Goal: Information Seeking & Learning: Learn about a topic

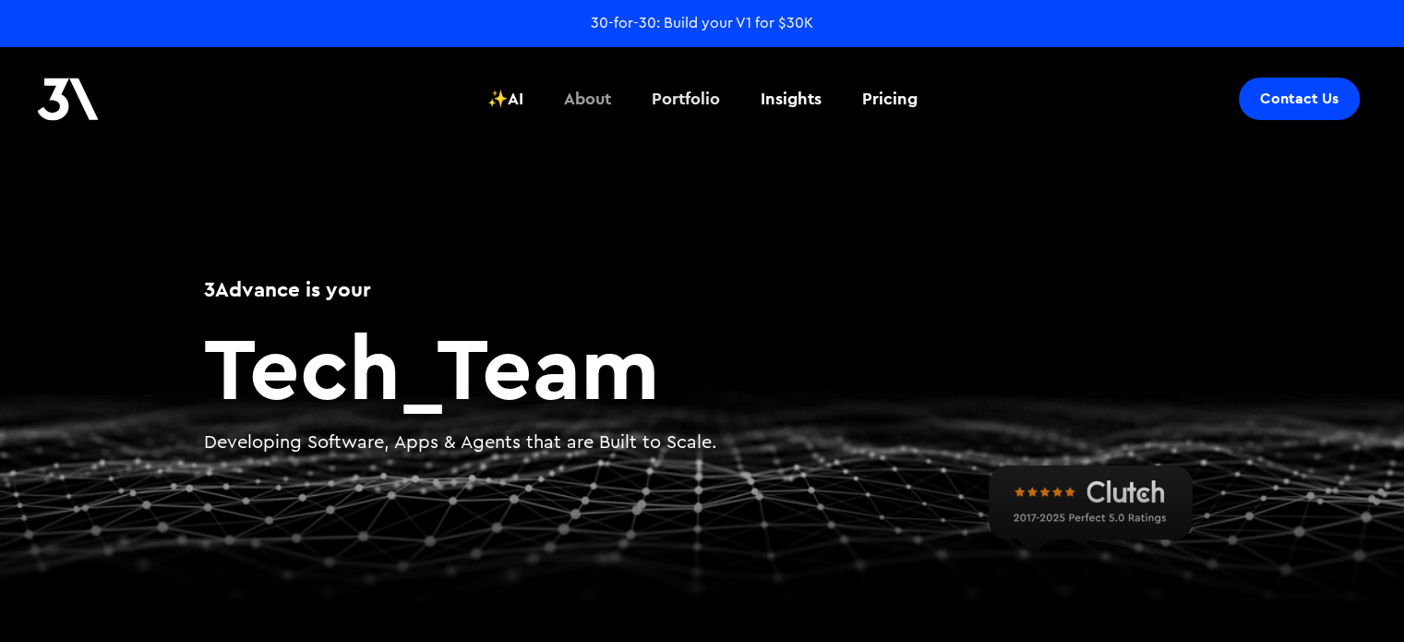
click at [683, 99] on div "Portfolio" at bounding box center [686, 99] width 68 height 24
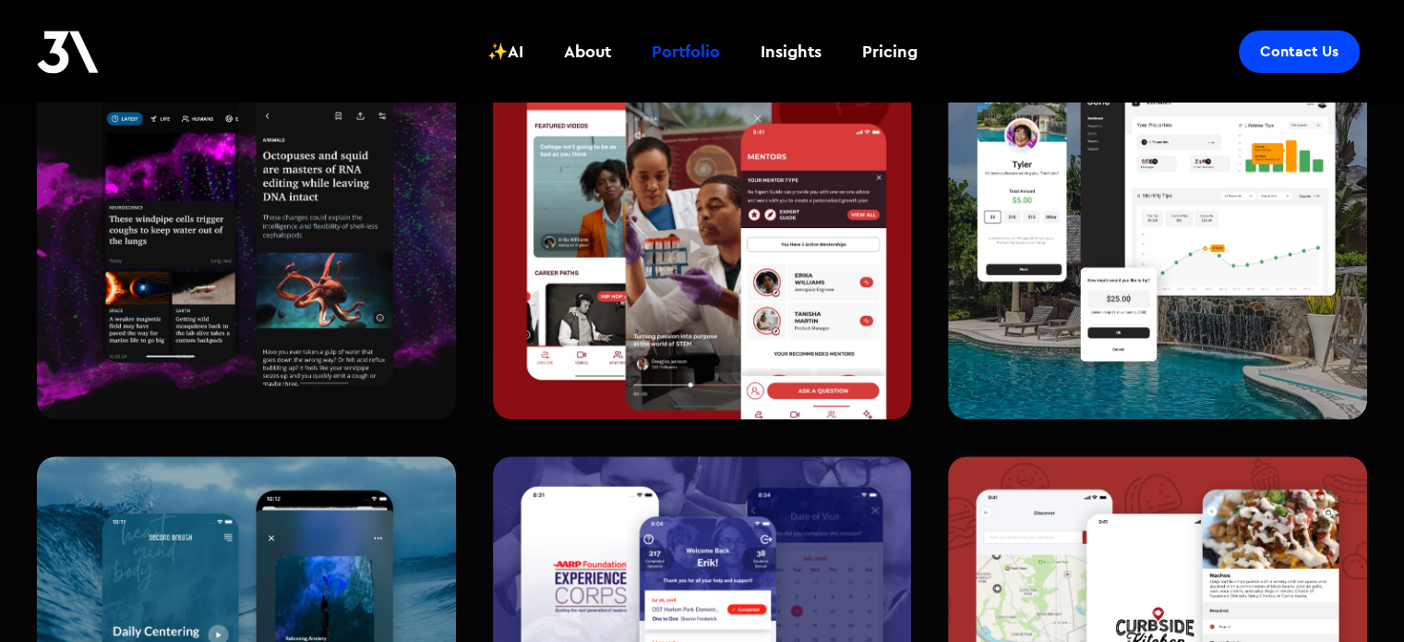
scroll to position [462, 0]
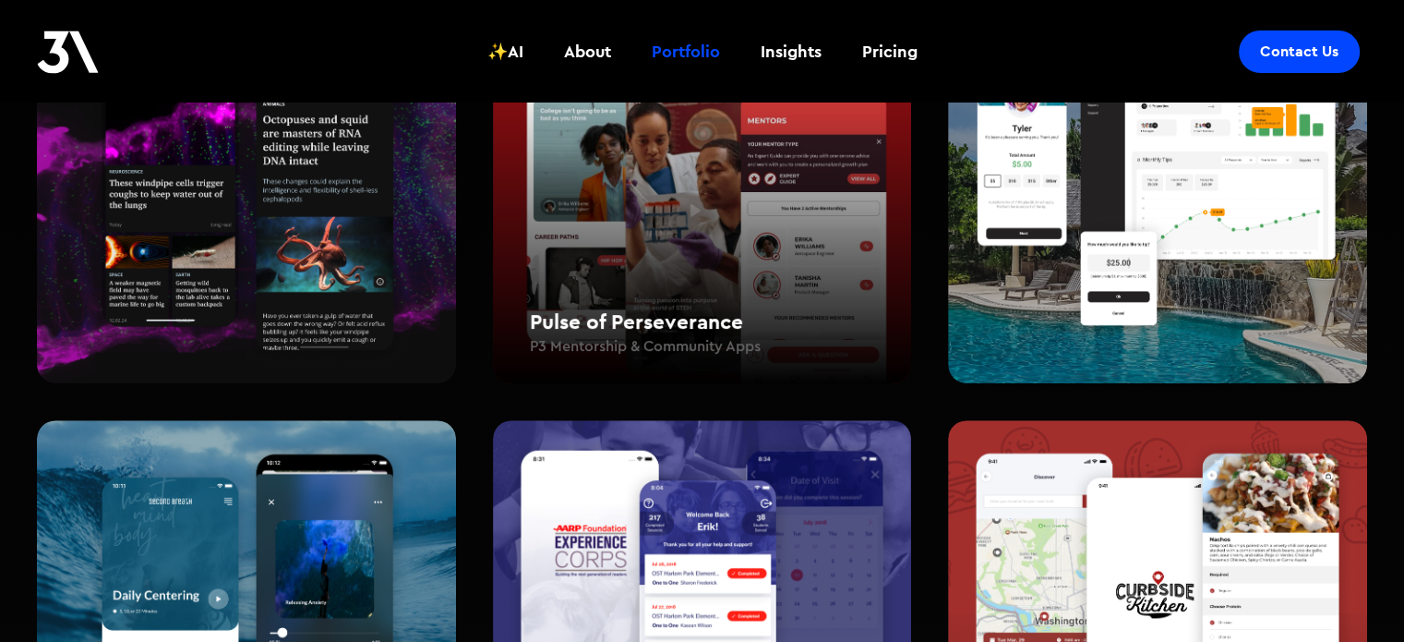
click at [786, 258] on div "Pulse of Perseverance P3 Mentorship & Community Apps" at bounding box center [702, 190] width 419 height 388
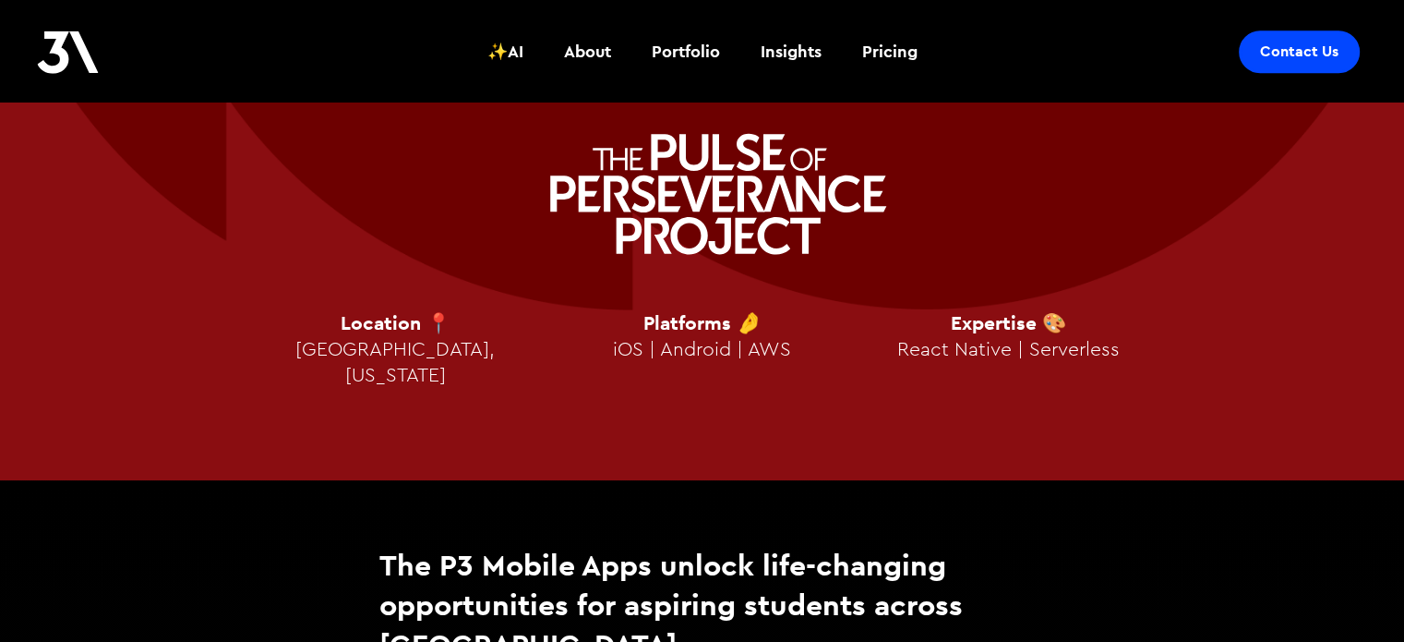
scroll to position [1754, 0]
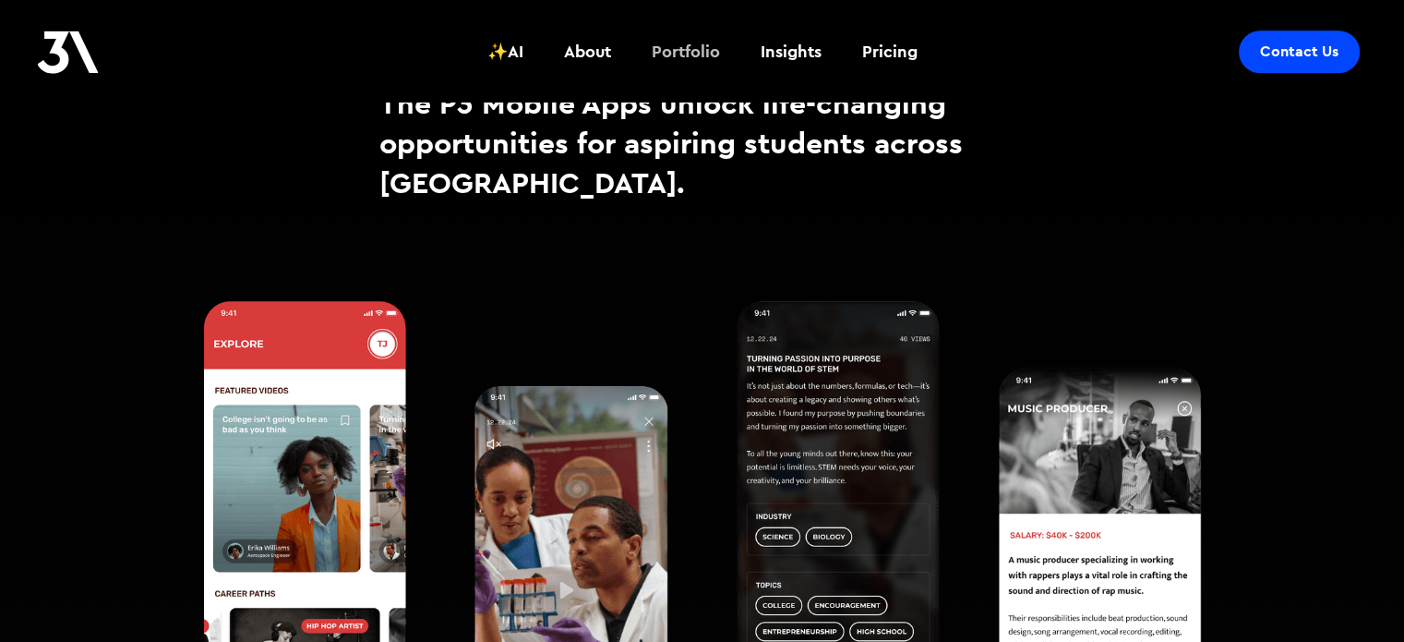
click at [702, 34] on link "Portfolio" at bounding box center [686, 52] width 90 height 68
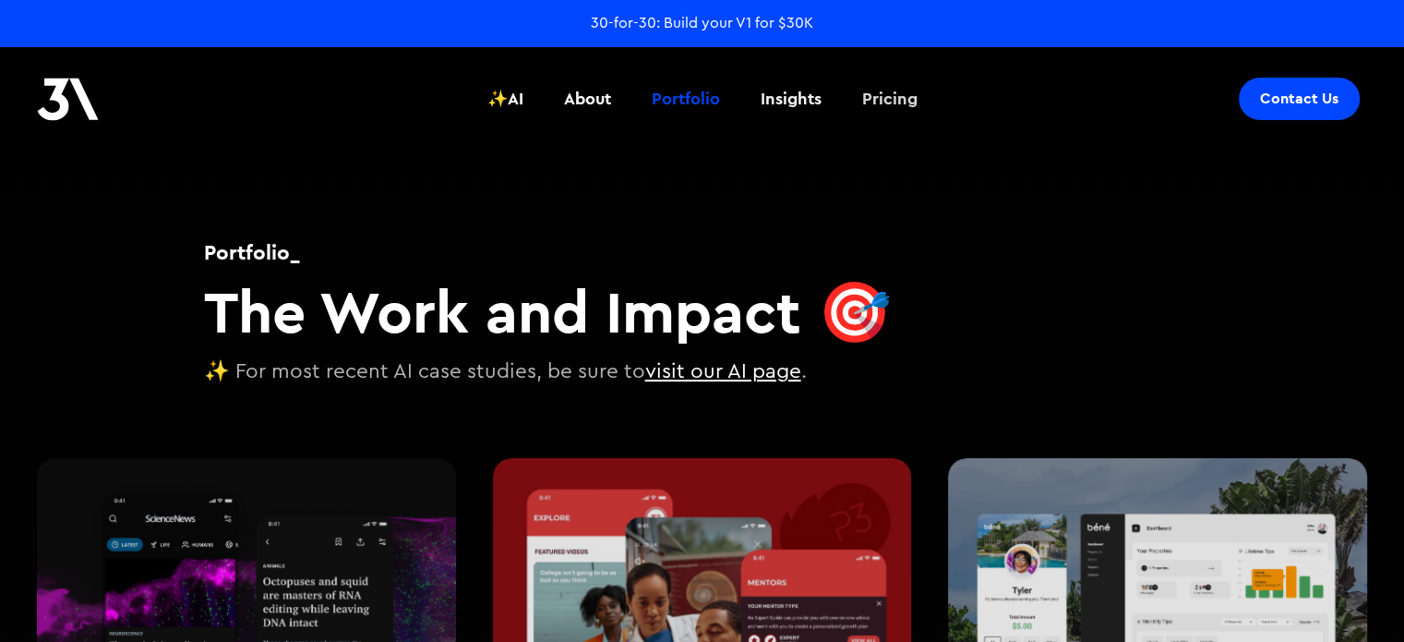
click at [870, 98] on div "Pricing" at bounding box center [889, 99] width 55 height 24
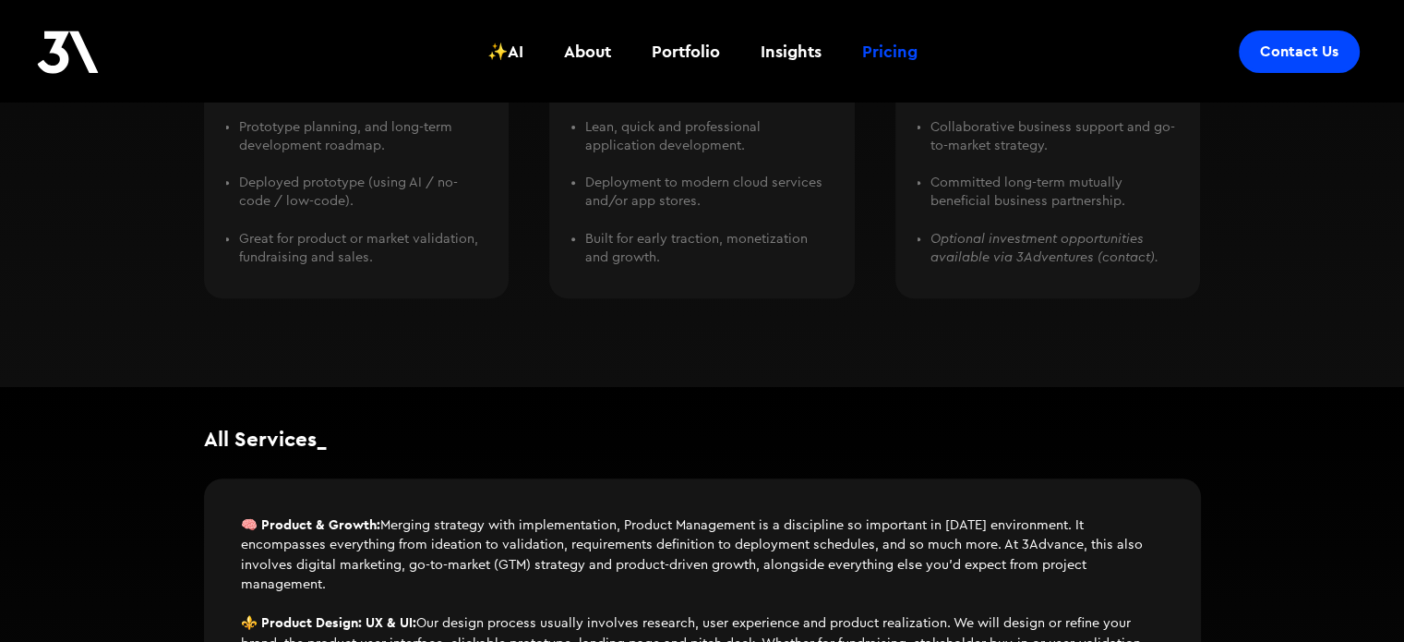
scroll to position [738, 0]
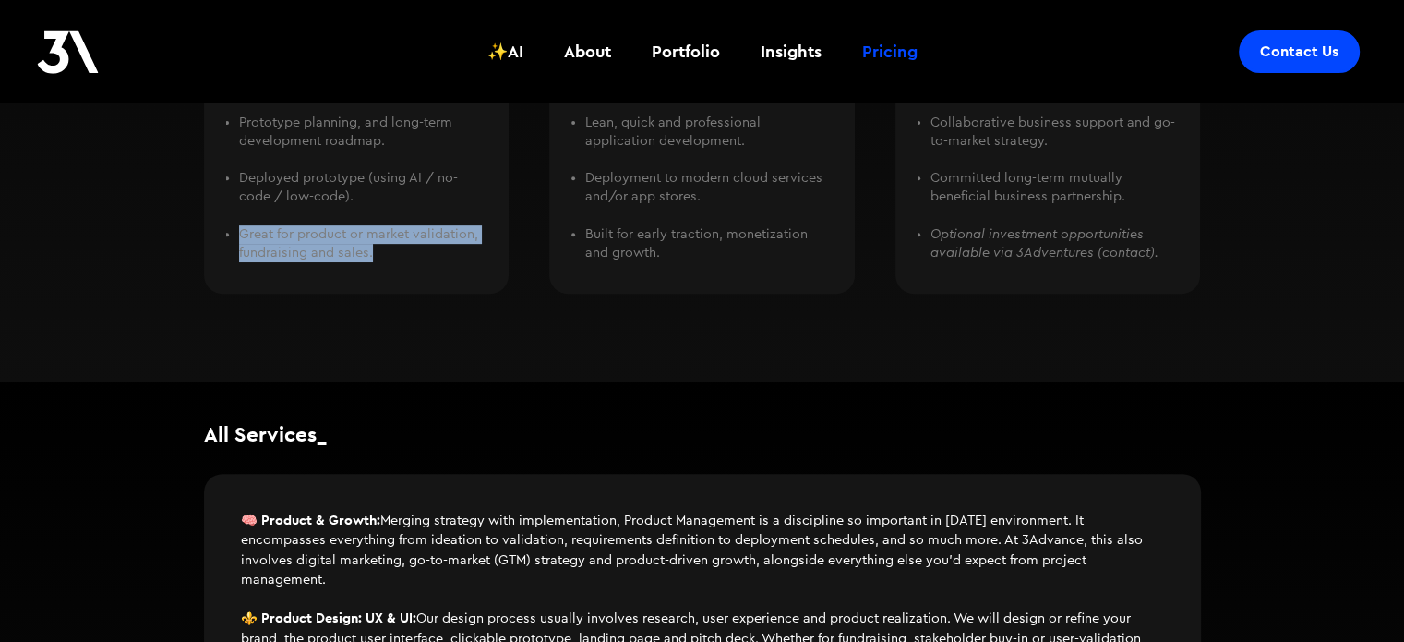
drag, startPoint x: 366, startPoint y: 250, endPoint x: 304, endPoint y: 215, distance: 71.9
click at [304, 215] on div "Product workshops to identify full business potential. ‍ Prototype planning, an…" at bounding box center [356, 149] width 261 height 246
click at [304, 213] on li "Deployed prototype (using AI / no-code / low-code). ‍" at bounding box center [362, 196] width 247 height 55
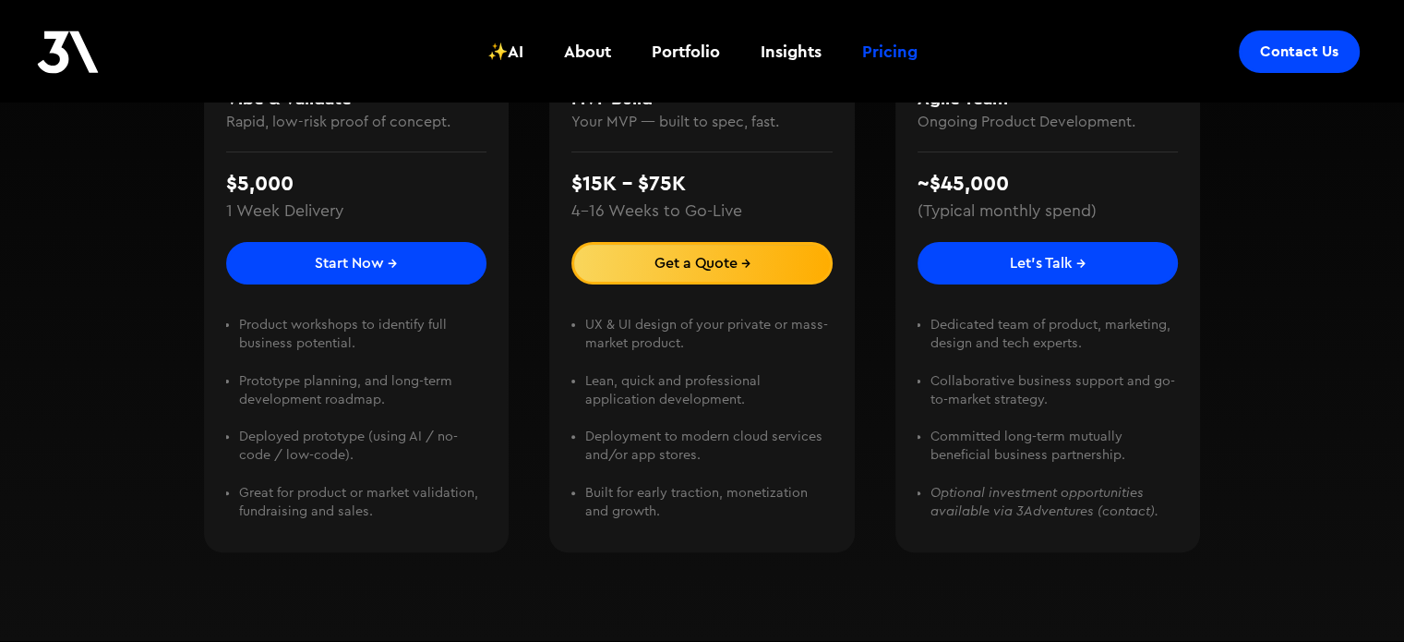
scroll to position [462, 0]
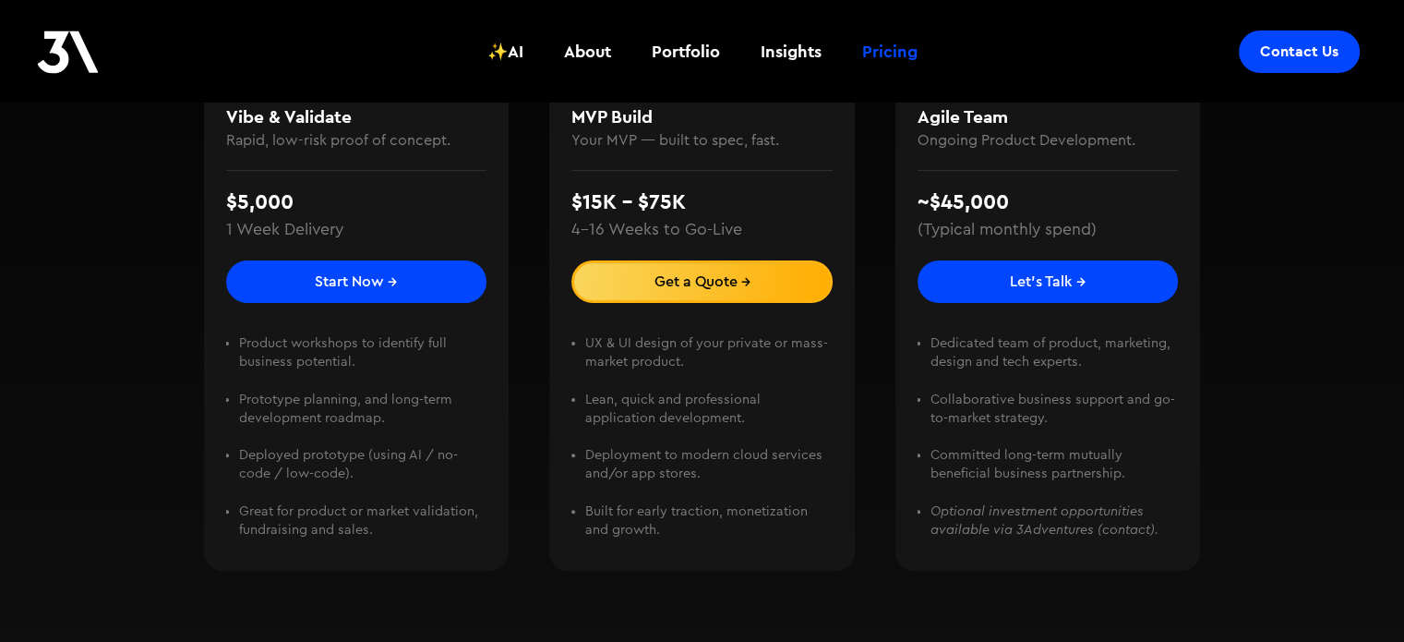
click at [757, 298] on link "Get a Quote →" at bounding box center [701, 281] width 261 height 42
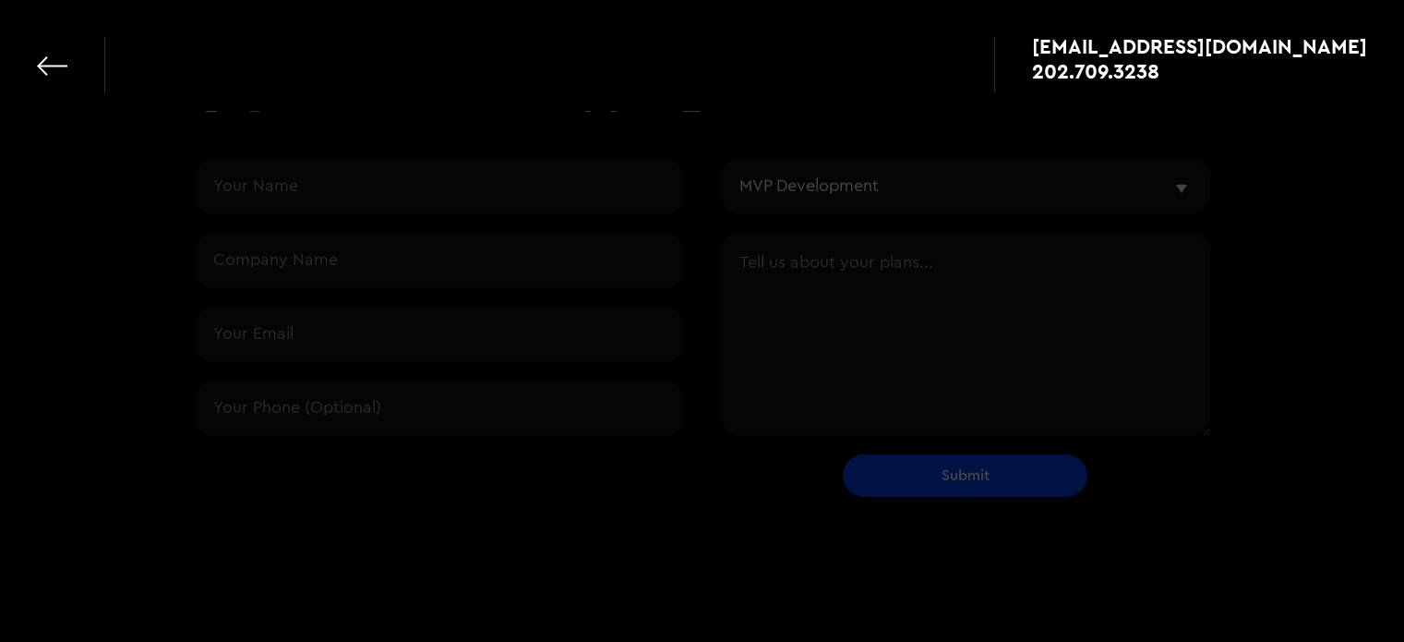
select select "mvp"
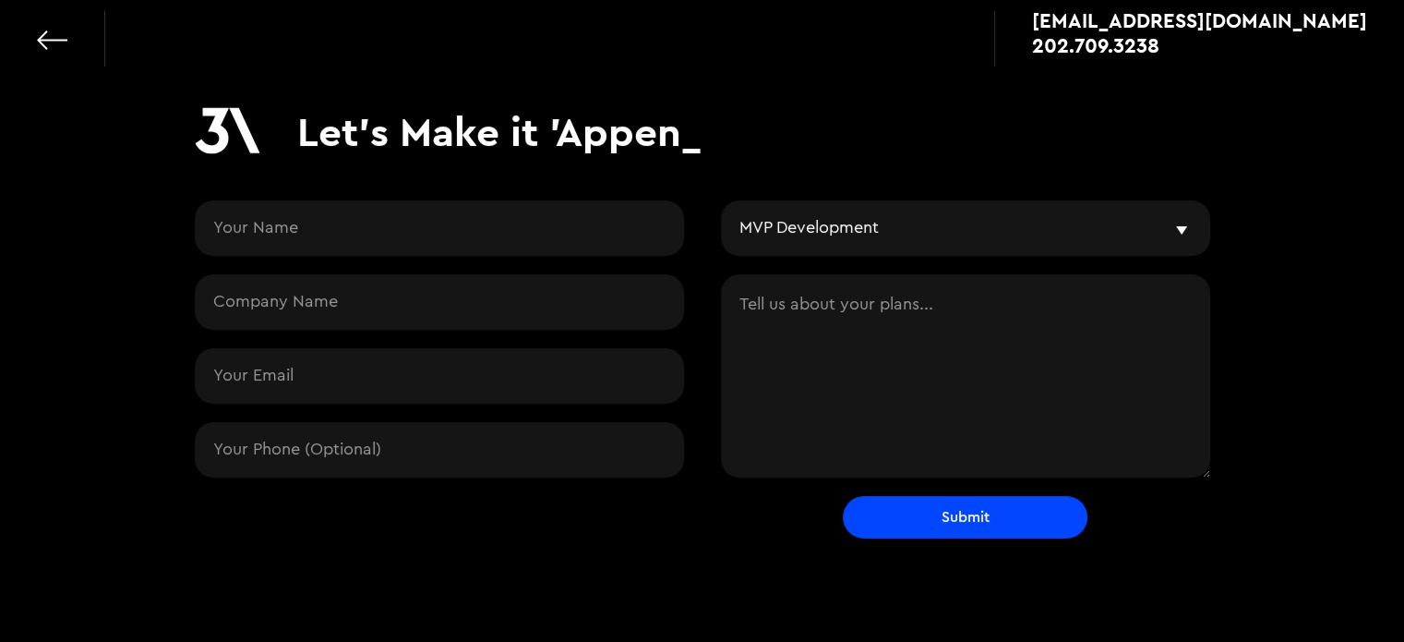
scroll to position [51, 0]
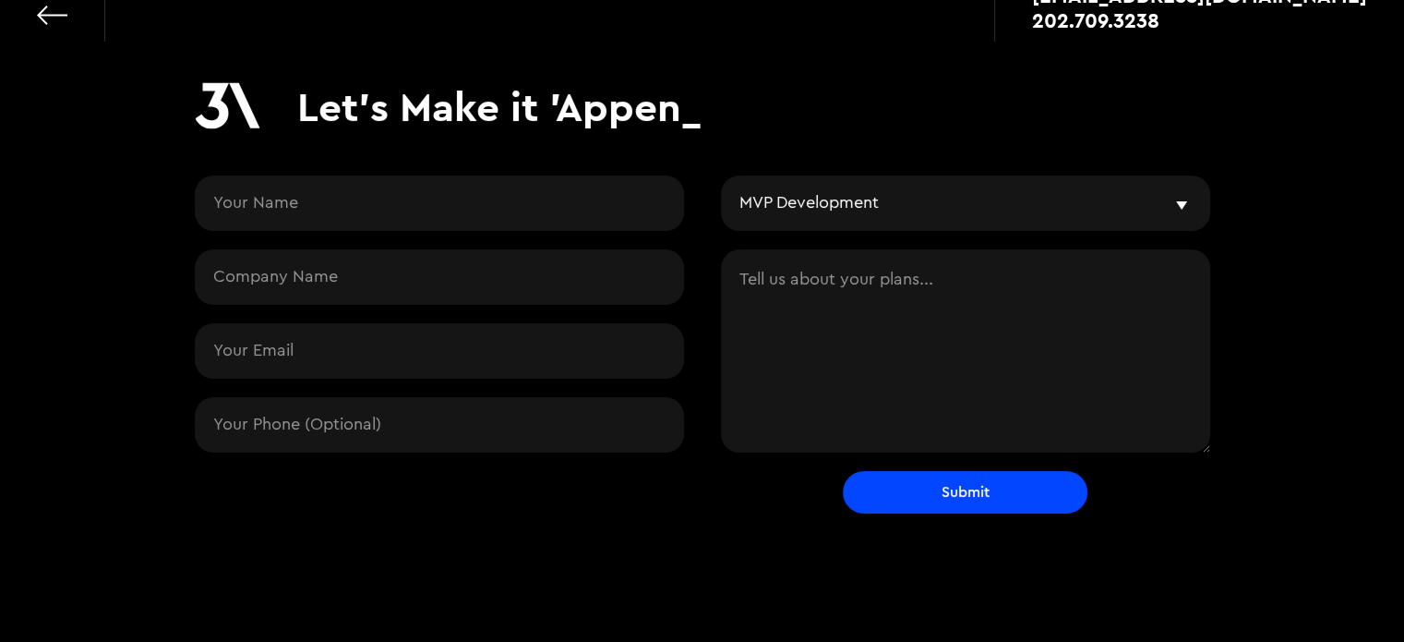
click at [840, 299] on textarea "Contact Request" at bounding box center [965, 350] width 489 height 203
click at [879, 200] on select "I'm interested in... Vibe & Validate MVP Development Agile Partner LLMs and AI …" at bounding box center [965, 202] width 489 height 55
click at [879, 202] on select "I'm interested in... Vibe & Validate MVP Development Agile Partner LLMs and AI …" at bounding box center [965, 202] width 489 height 55
click at [863, 211] on select "I'm interested in... Vibe & Validate MVP Development Agile Partner LLMs and AI …" at bounding box center [965, 202] width 489 height 55
click at [460, 215] on input "Contact Request" at bounding box center [439, 202] width 489 height 55
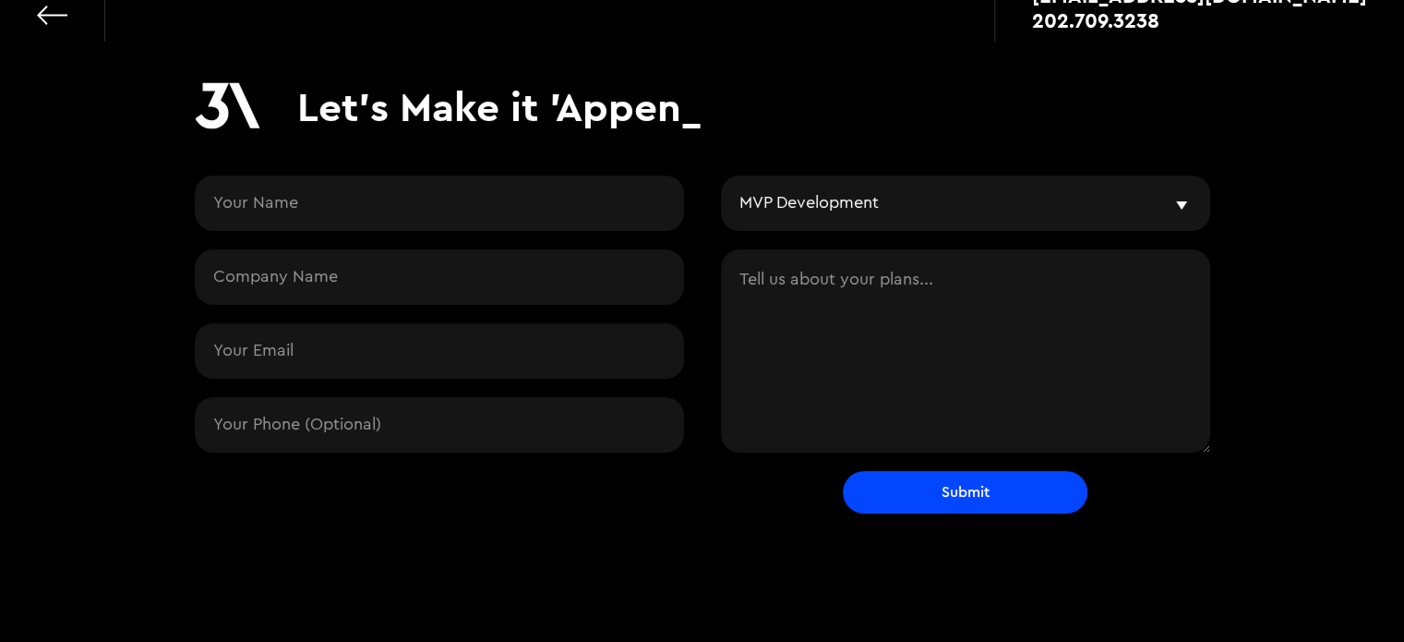
click at [173, 224] on div "Let's Make it 'Appen_ I'm interested in... Vibe & Validate MVP Development Agil…" at bounding box center [702, 295] width 1404 height 692
click at [217, 276] on input "Contact Request" at bounding box center [439, 276] width 489 height 55
click at [229, 114] on img at bounding box center [228, 105] width 66 height 46
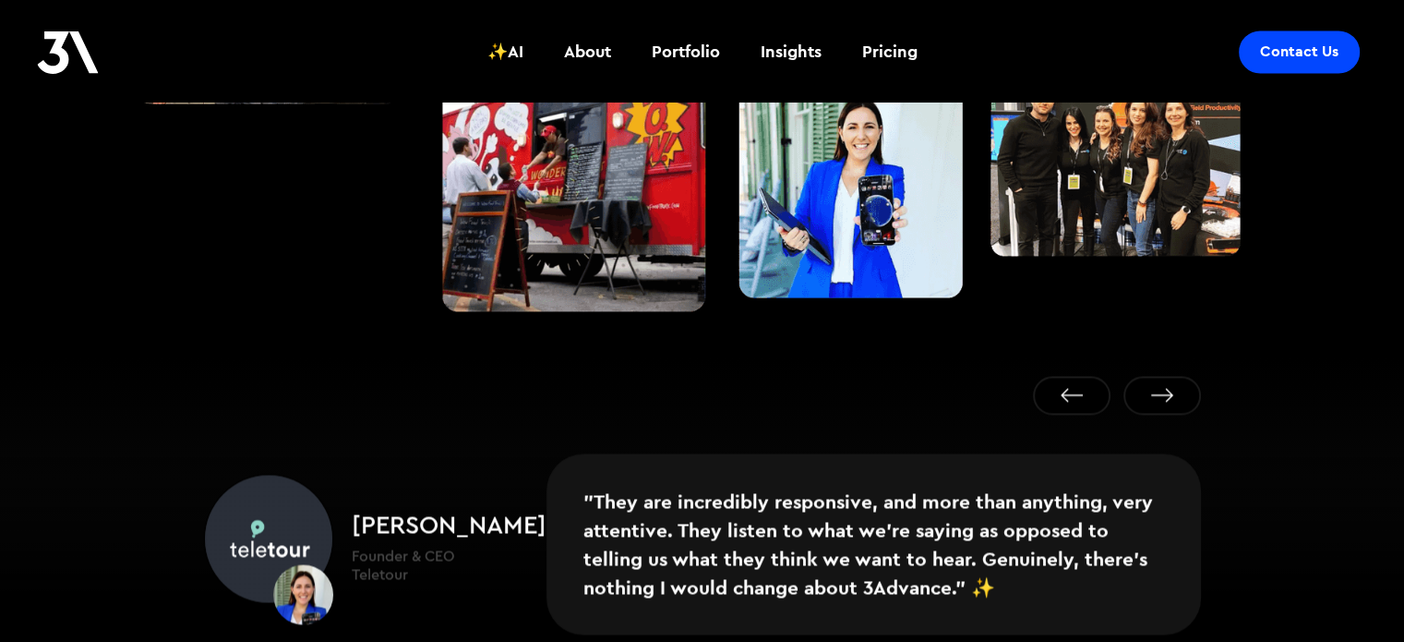
scroll to position [3247, 0]
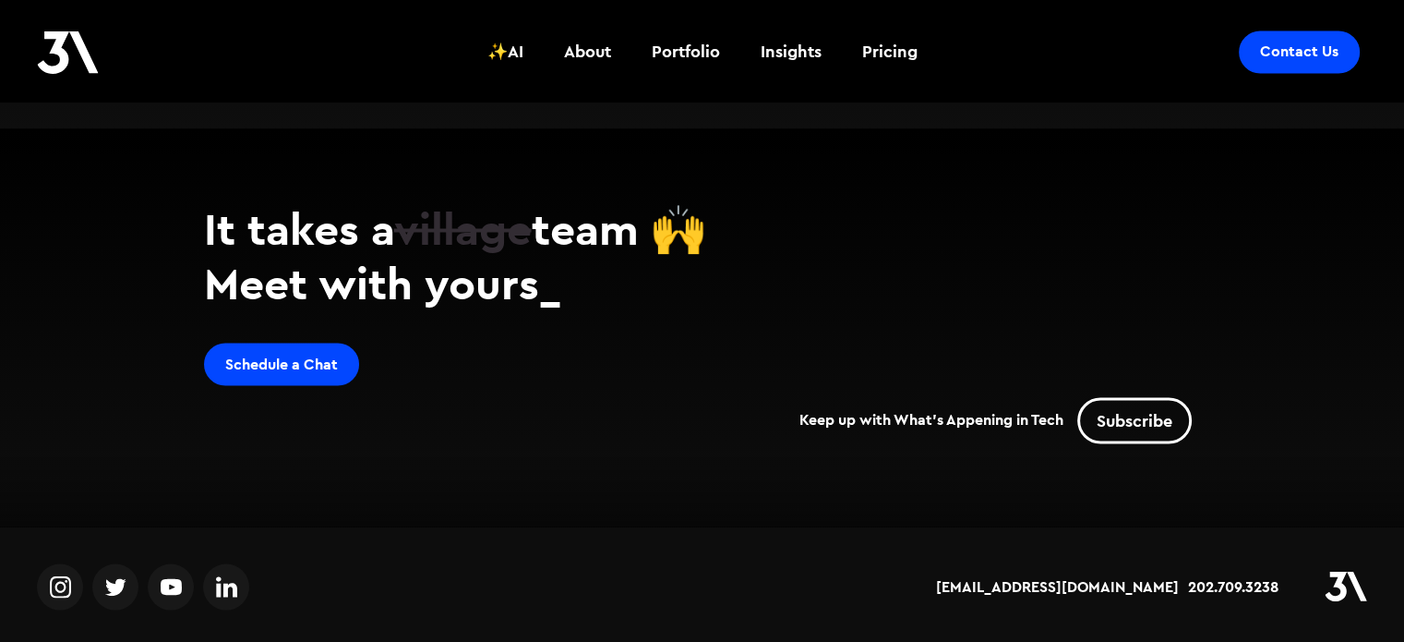
click at [85, 582] on div at bounding box center [148, 586] width 222 height 46
click at [76, 582] on link at bounding box center [60, 586] width 46 height 46
click at [589, 48] on div "About" at bounding box center [587, 52] width 47 height 24
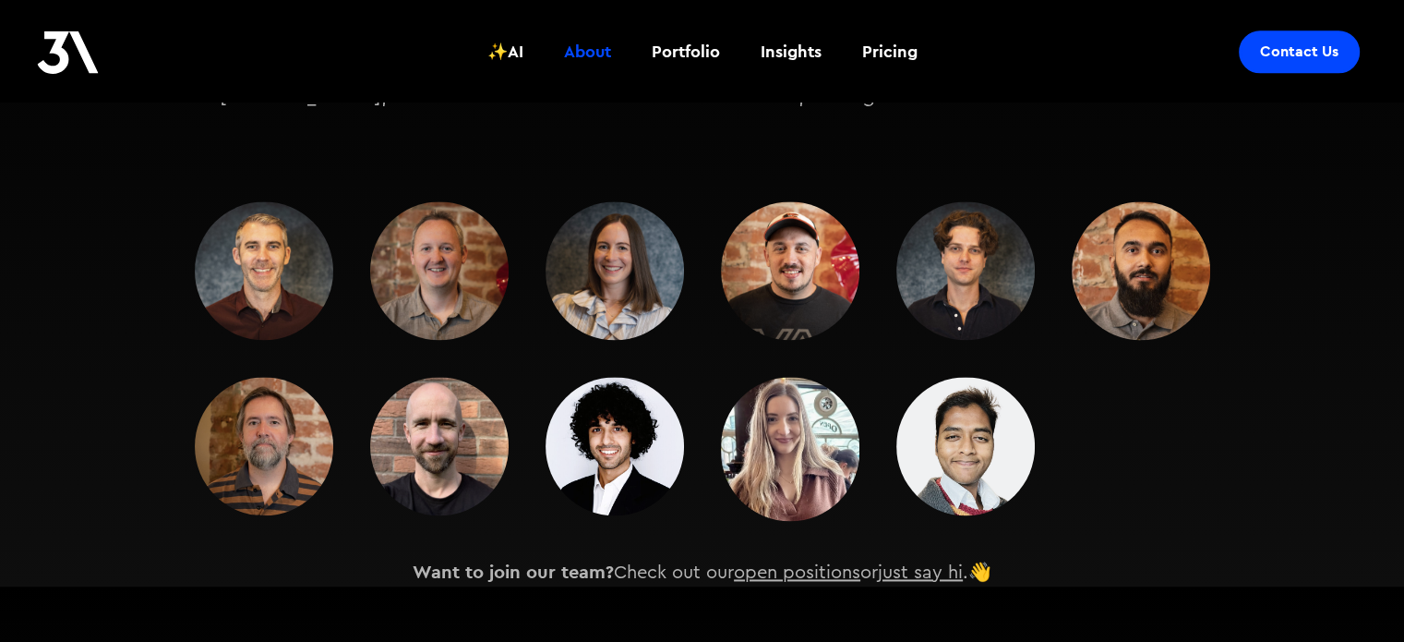
scroll to position [2585, 0]
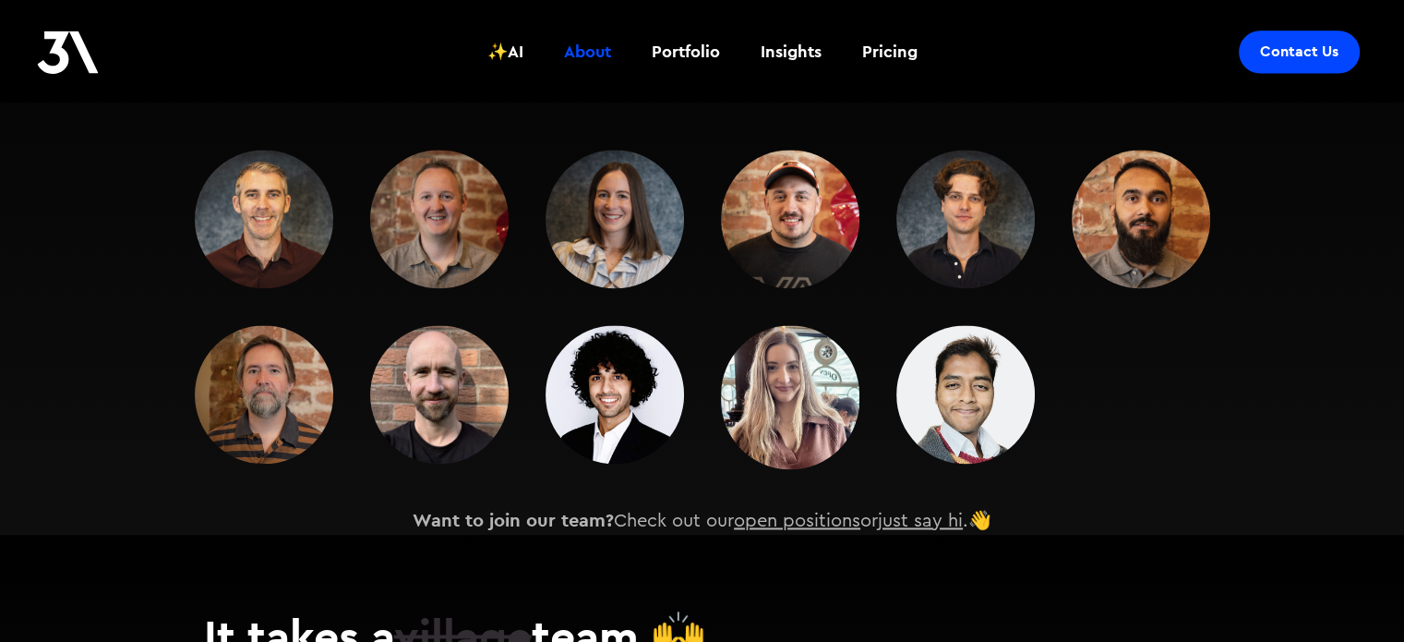
click at [832, 363] on img at bounding box center [790, 397] width 138 height 144
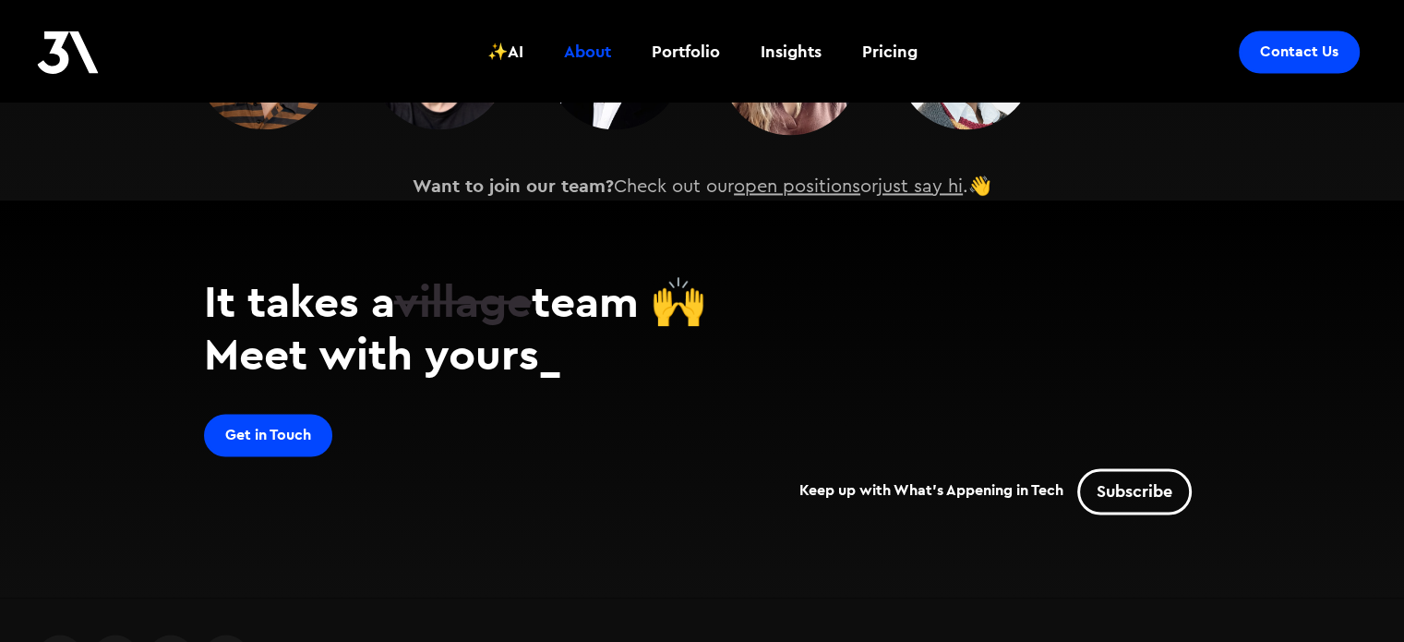
scroll to position [2961, 0]
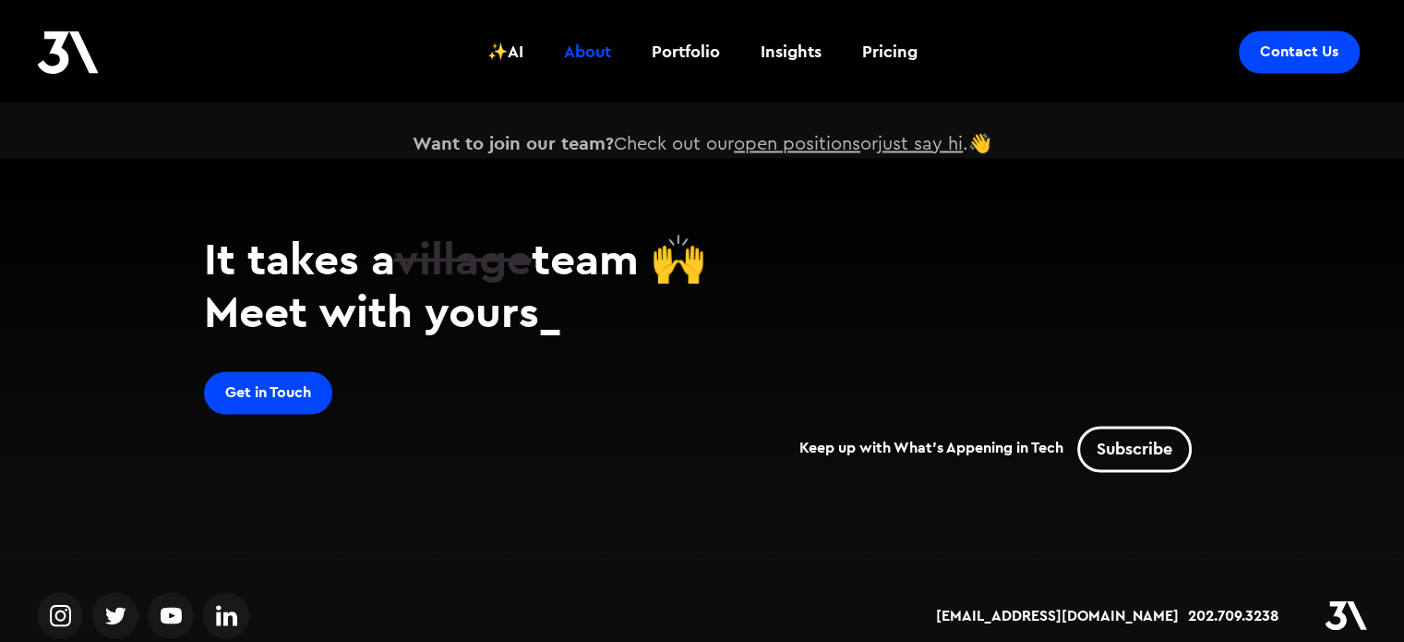
click at [186, 592] on link at bounding box center [171, 615] width 46 height 46
click at [682, 47] on div "Portfolio" at bounding box center [686, 52] width 68 height 24
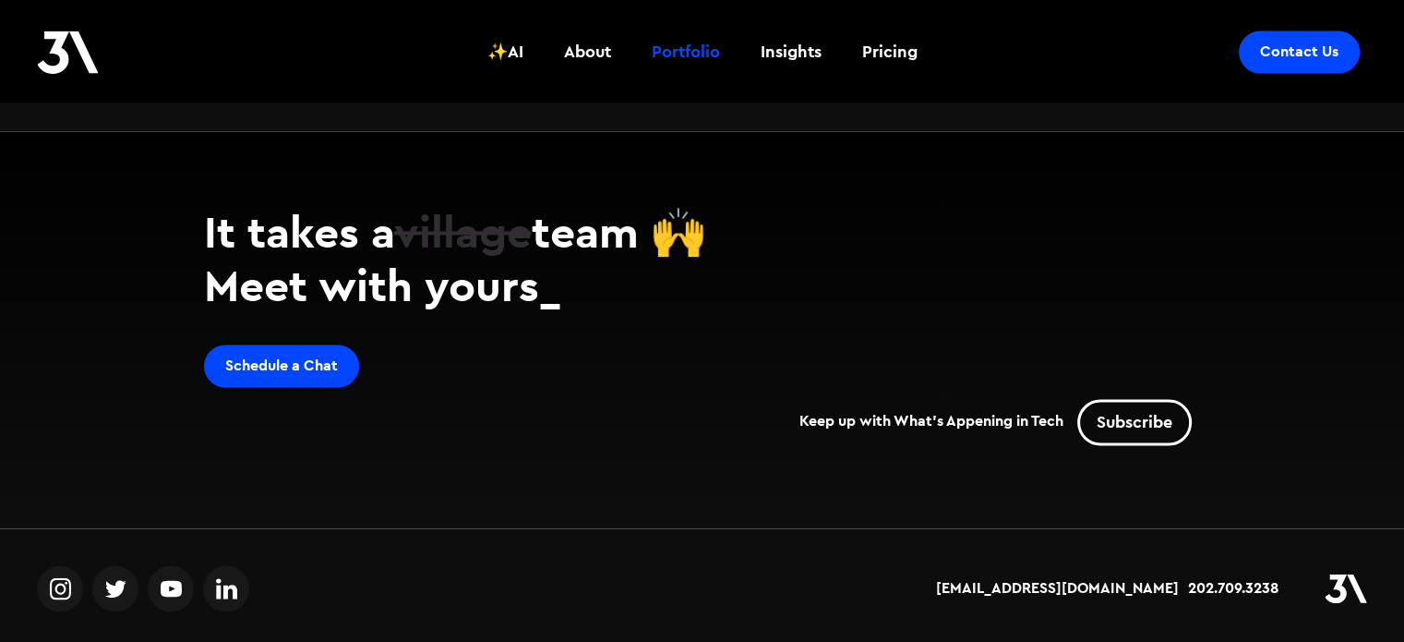
scroll to position [2871, 0]
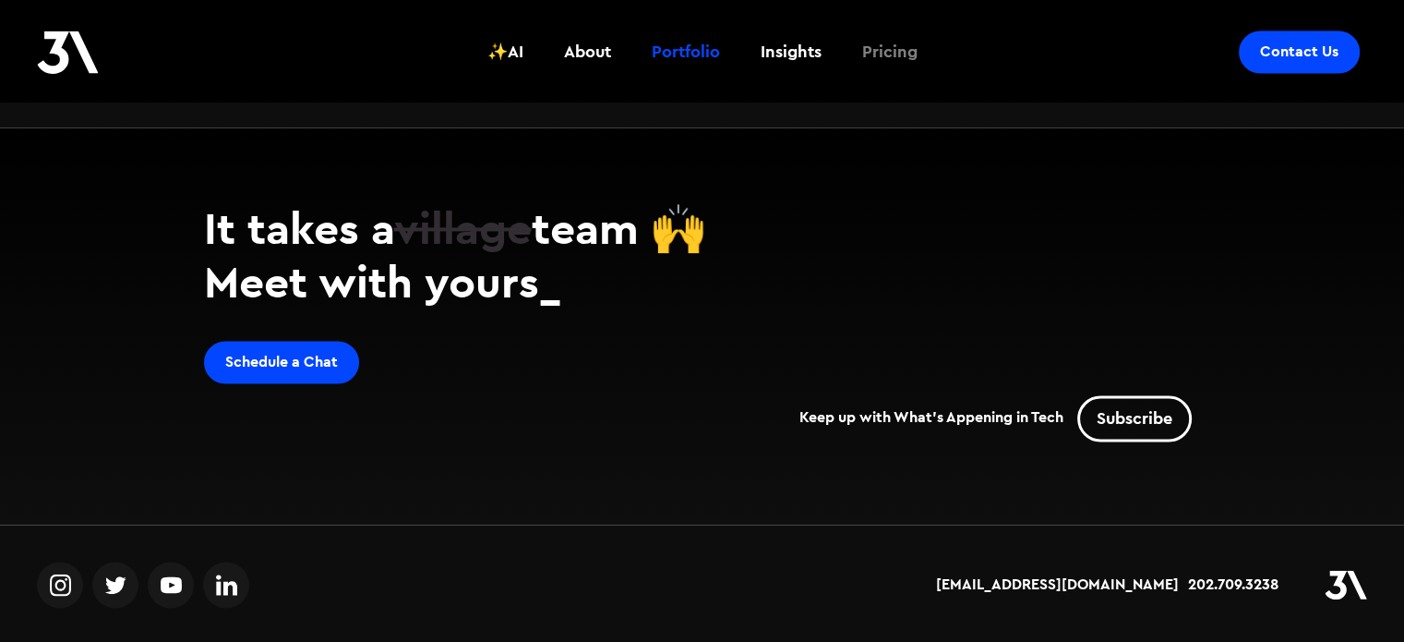
click at [912, 54] on div "Pricing" at bounding box center [889, 52] width 55 height 24
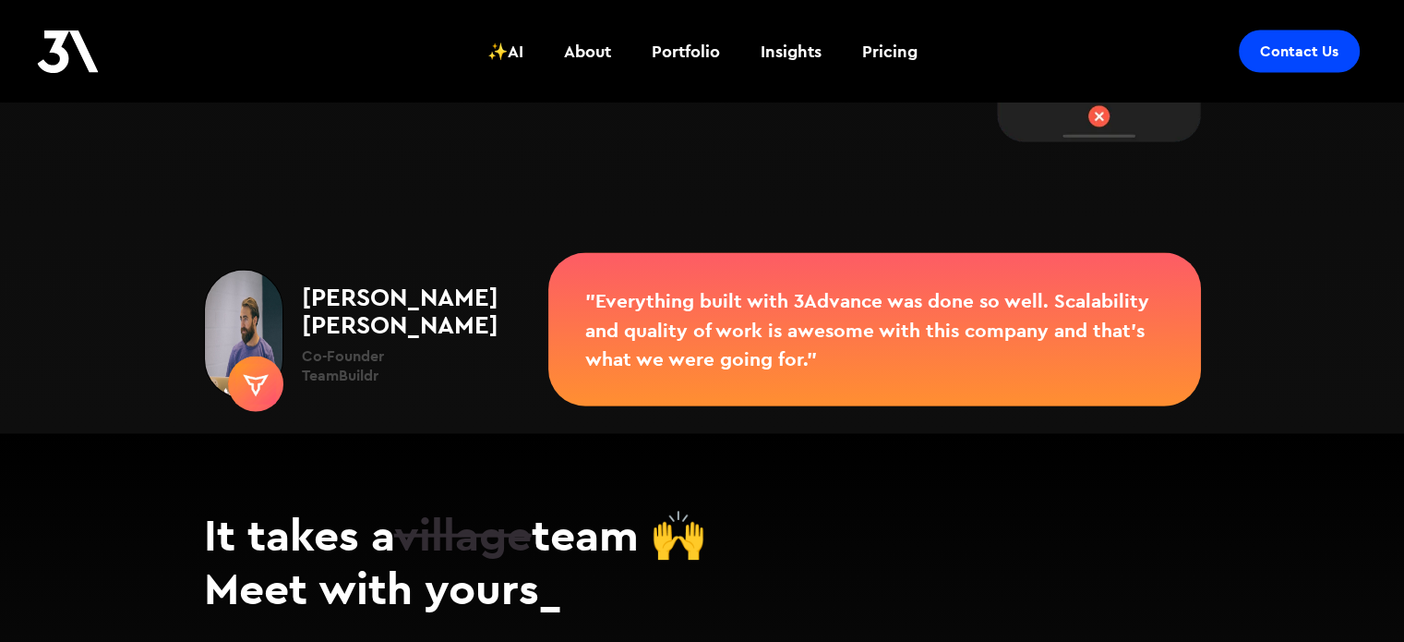
scroll to position [4025, 0]
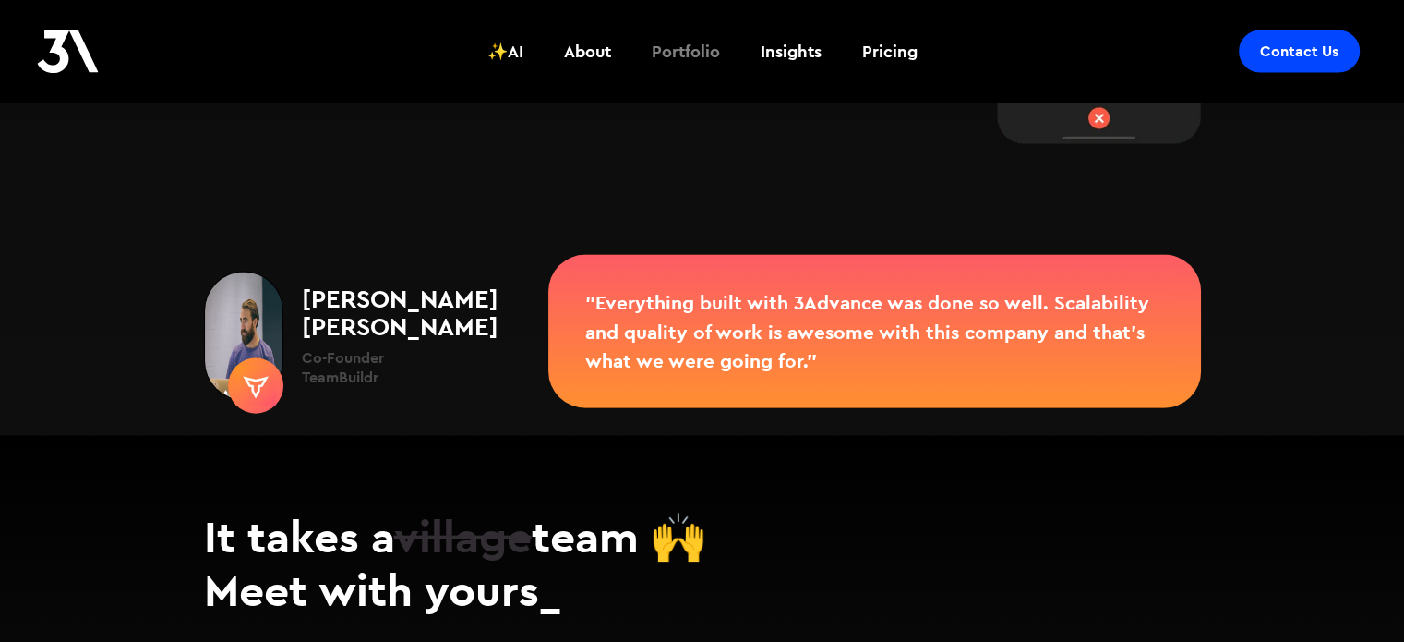
click at [692, 51] on div "Portfolio" at bounding box center [686, 52] width 68 height 24
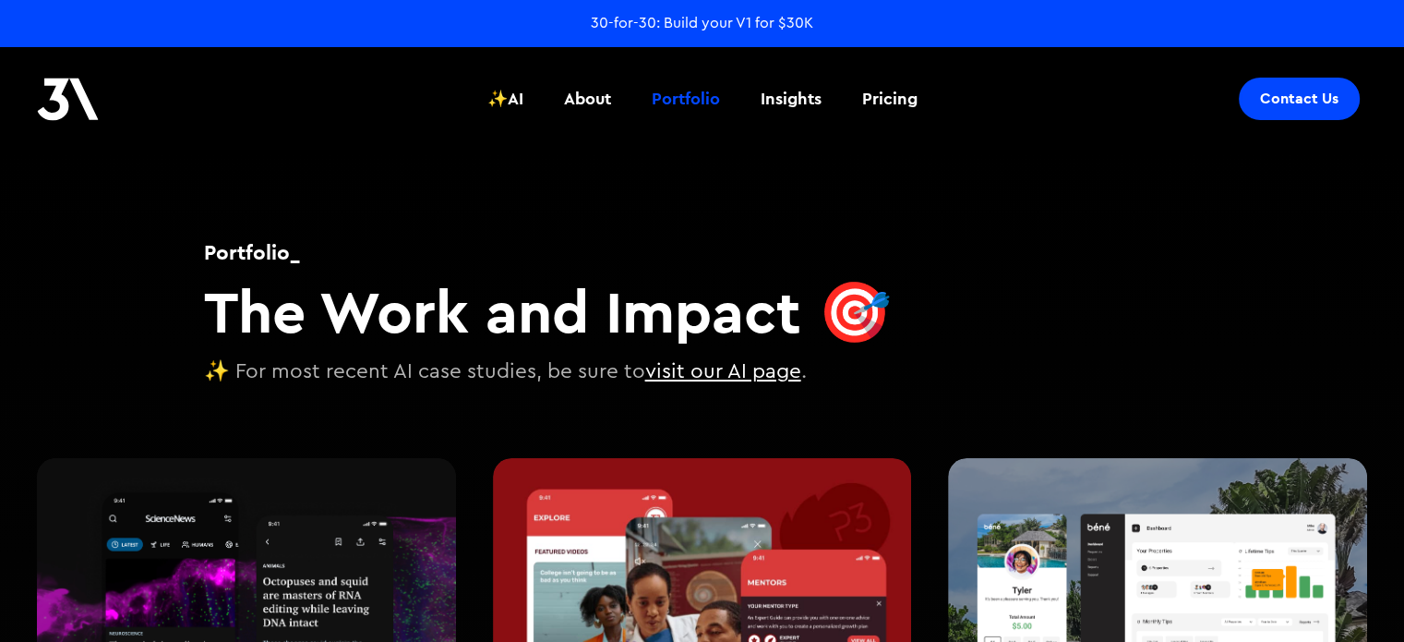
click at [705, 381] on link "visit our AI page" at bounding box center [723, 371] width 156 height 20
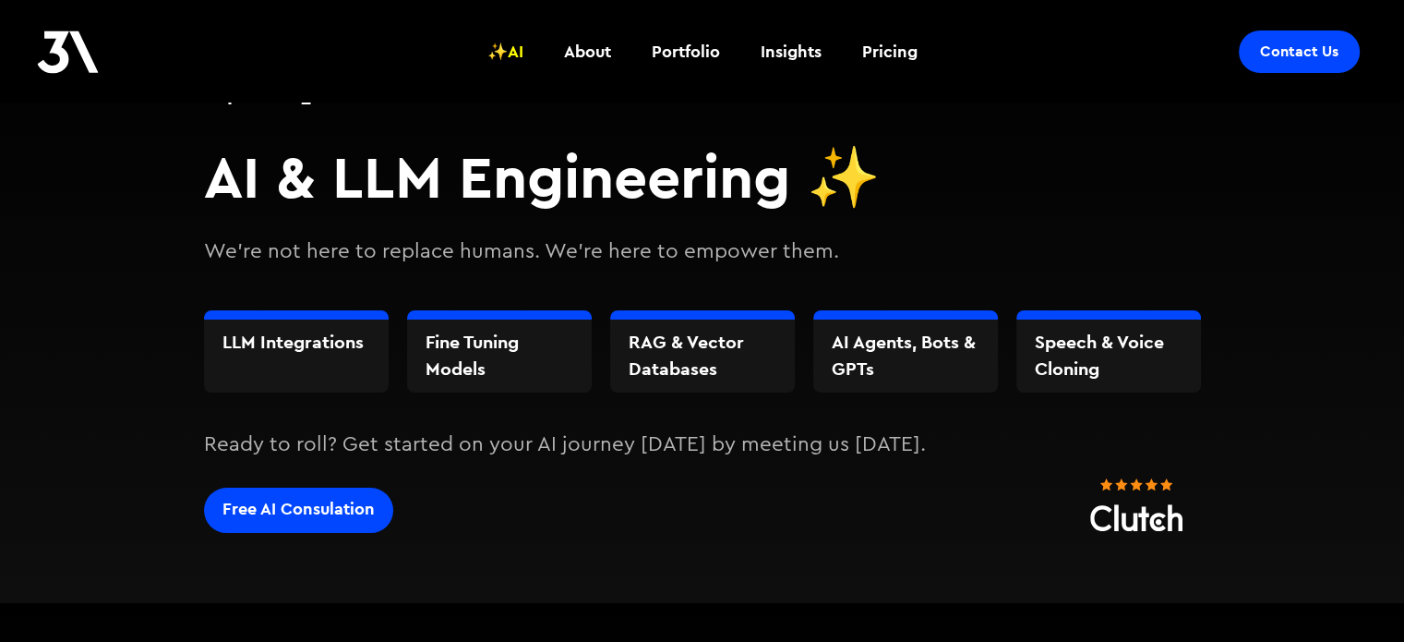
scroll to position [185, 0]
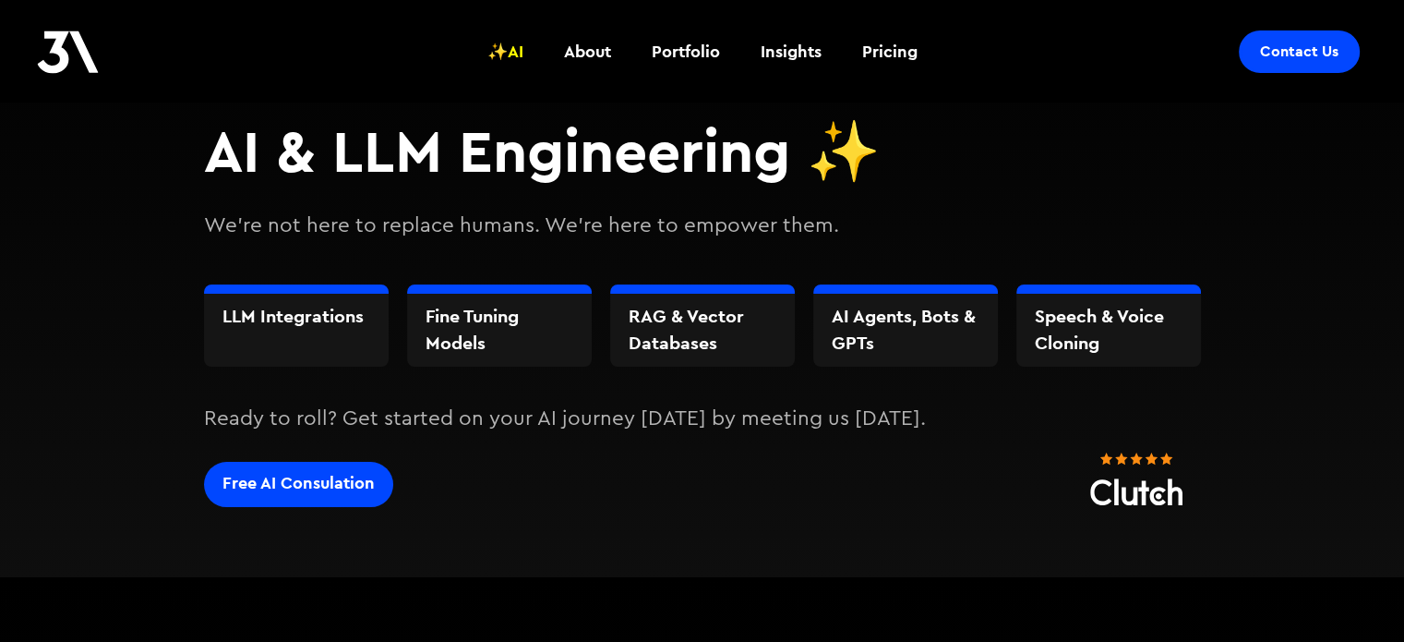
click at [940, 334] on h3 "AI Agents, Bots & GPTs" at bounding box center [906, 330] width 148 height 54
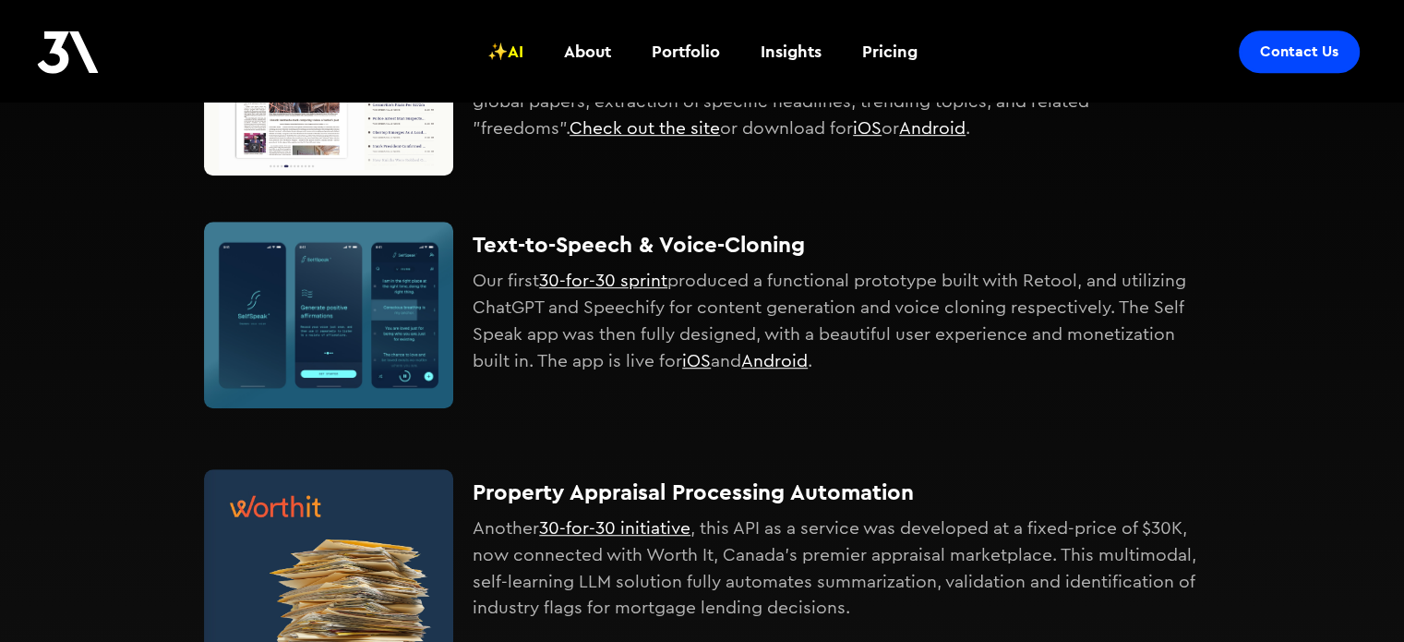
scroll to position [1200, 0]
drag, startPoint x: 779, startPoint y: 364, endPoint x: 710, endPoint y: 360, distance: 69.3
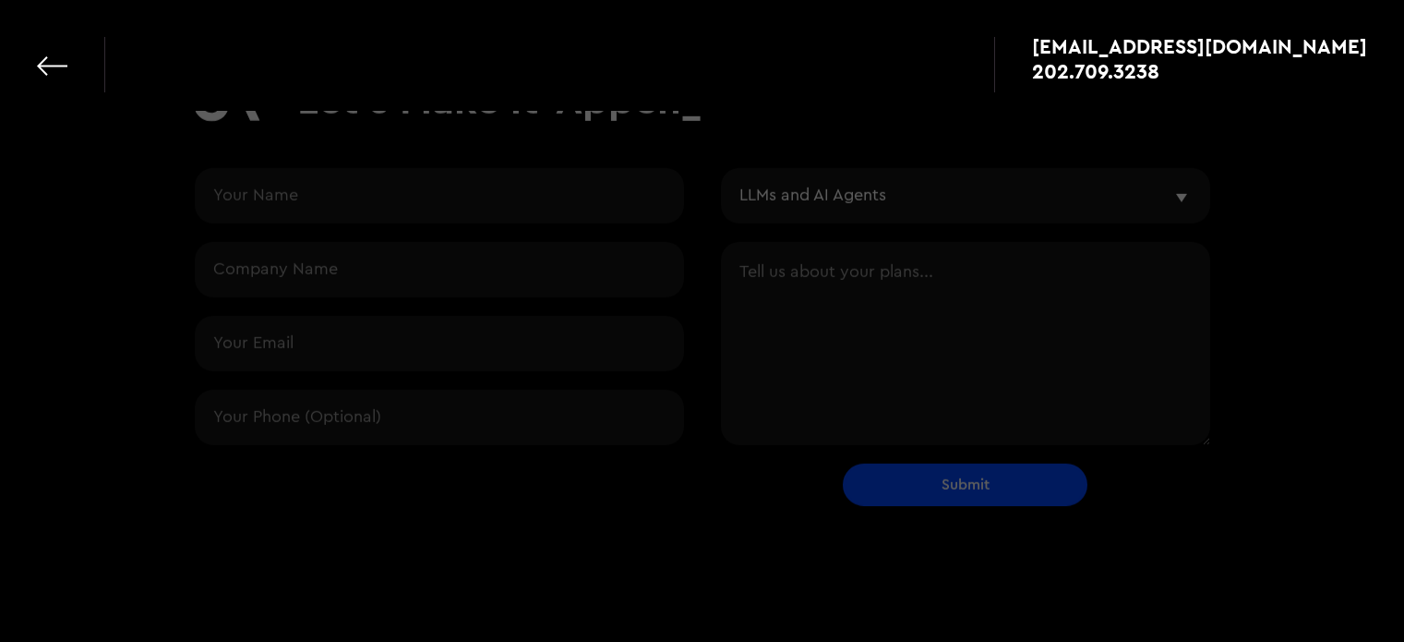
select select "ai"
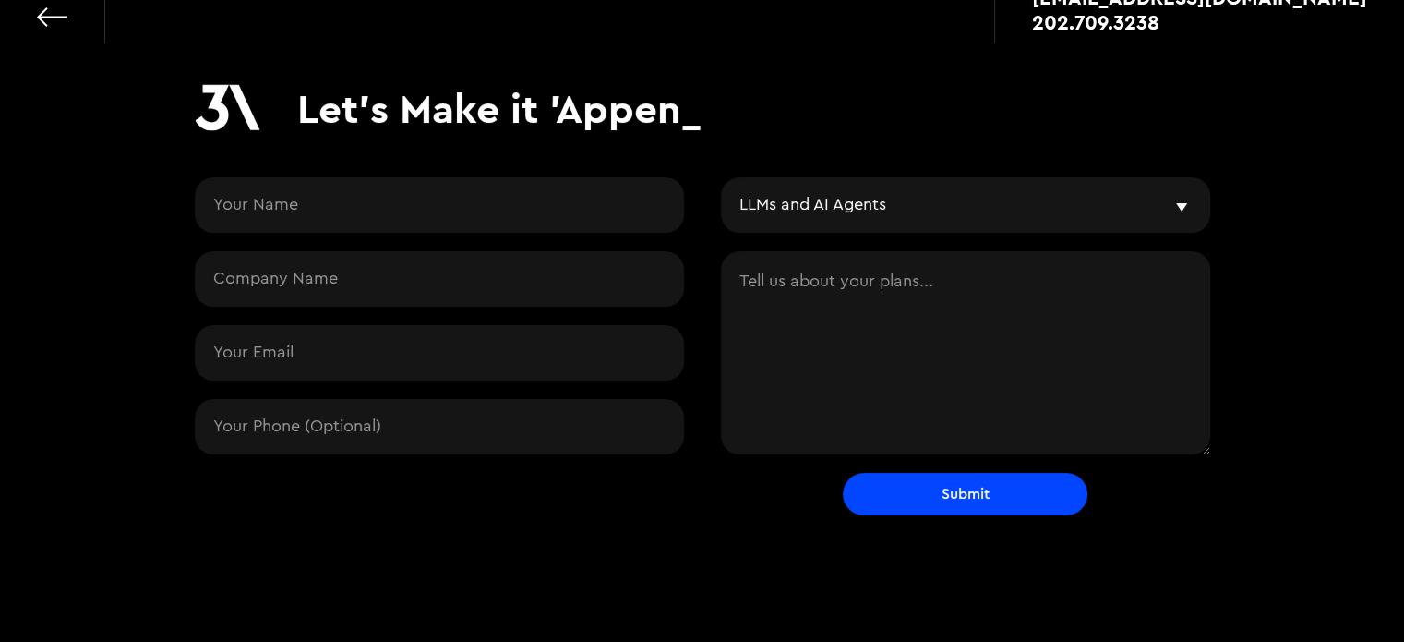
scroll to position [51, 0]
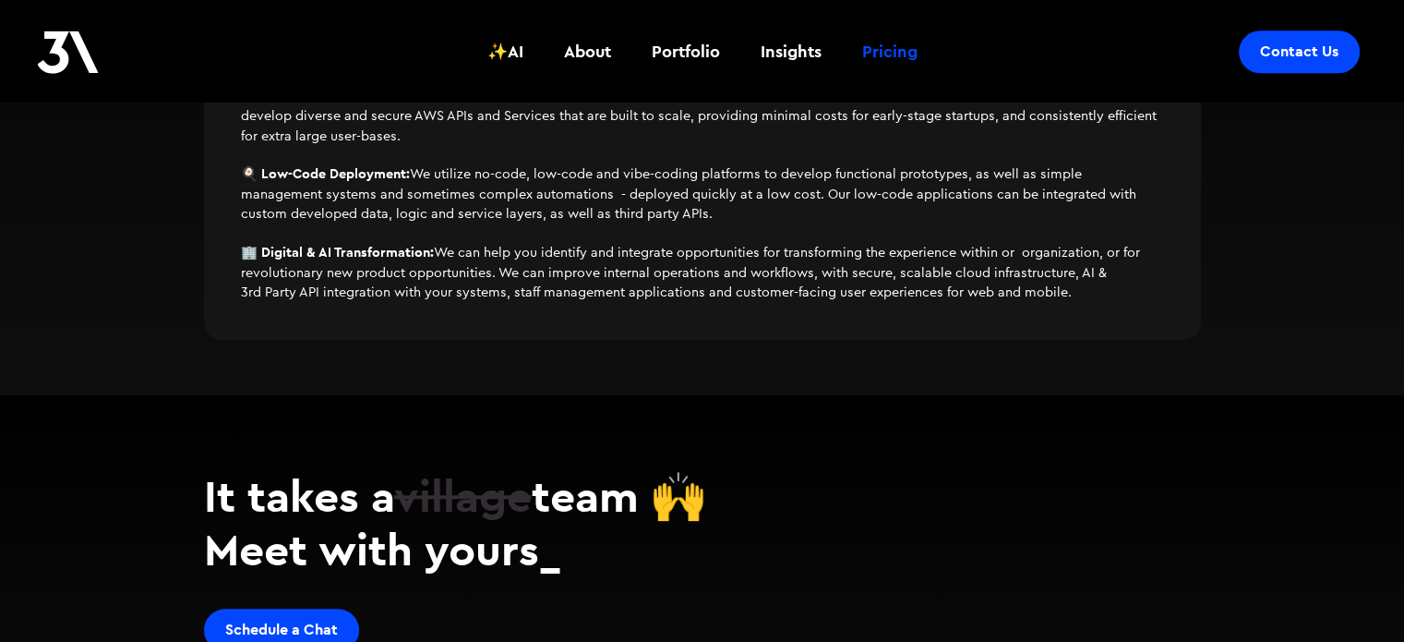
scroll to position [1477, 0]
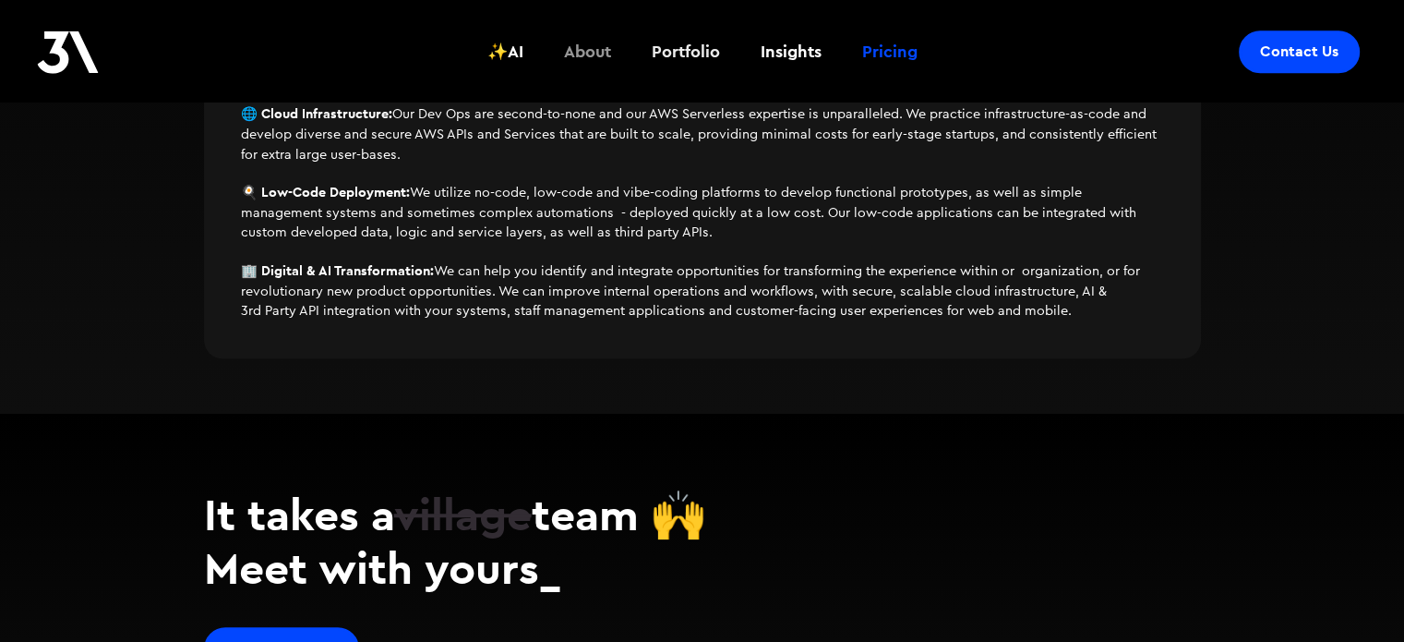
click at [664, 53] on div "Portfolio" at bounding box center [686, 52] width 68 height 24
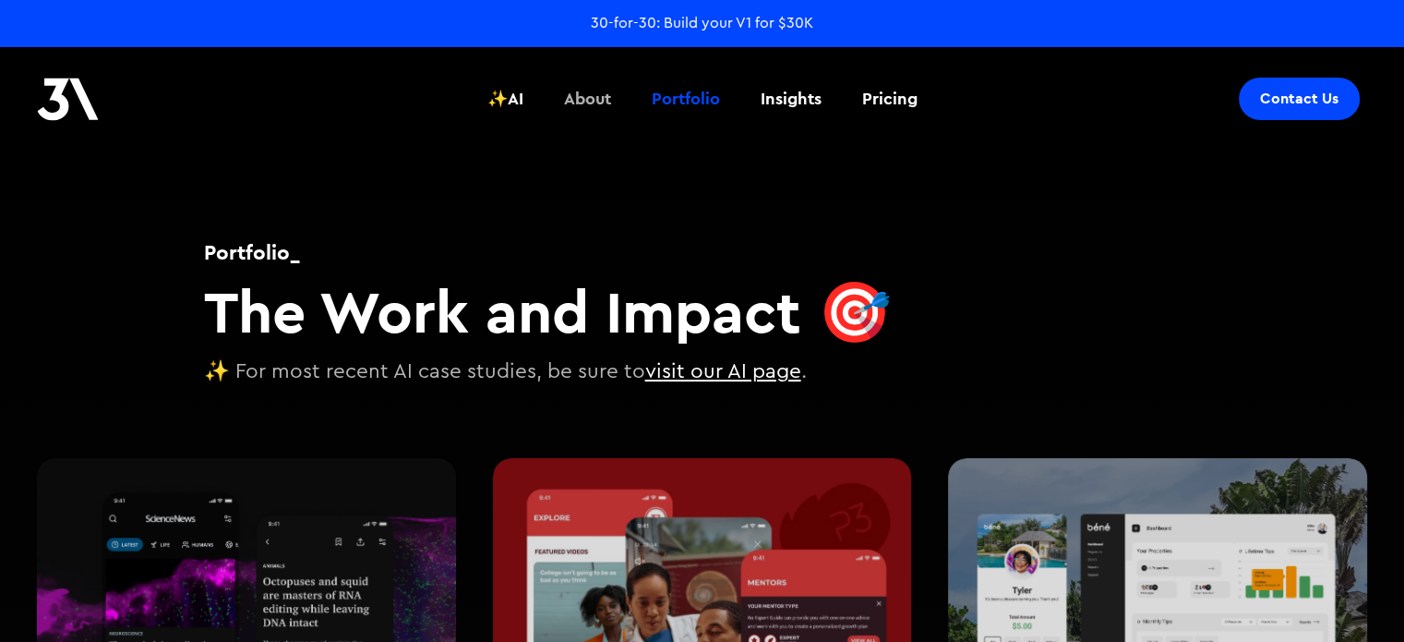
click at [599, 99] on div "About" at bounding box center [587, 99] width 47 height 24
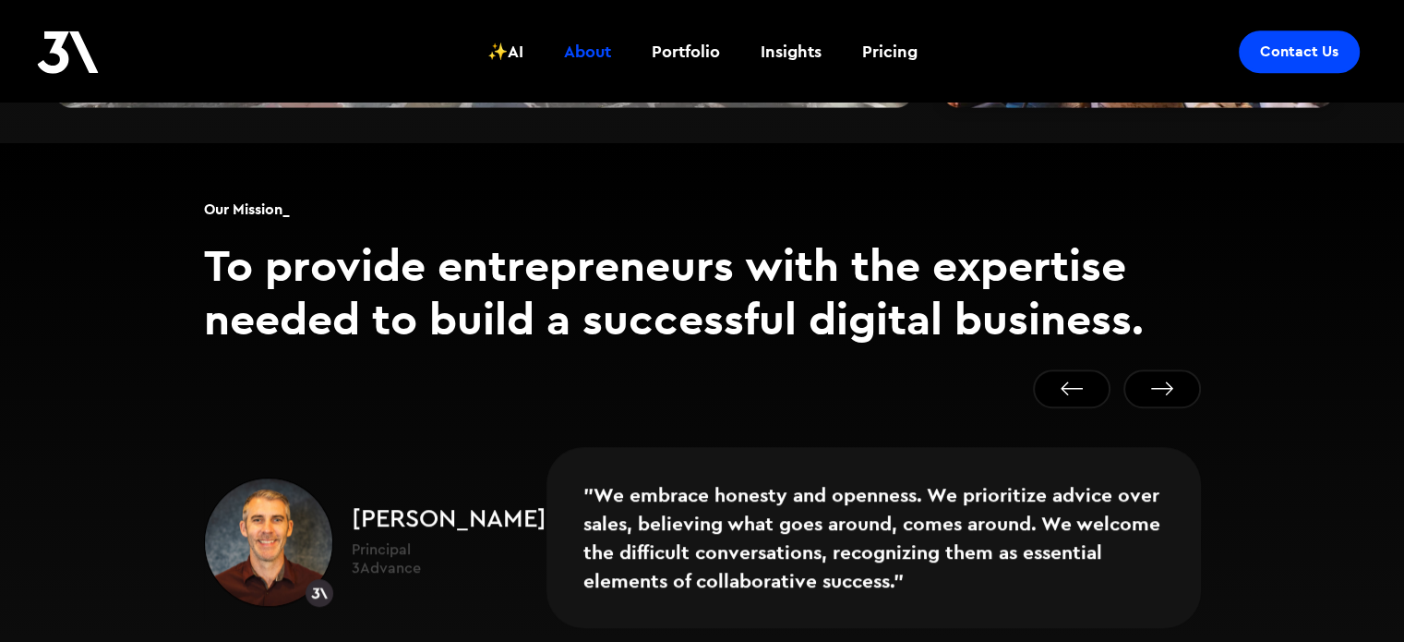
scroll to position [1108, 0]
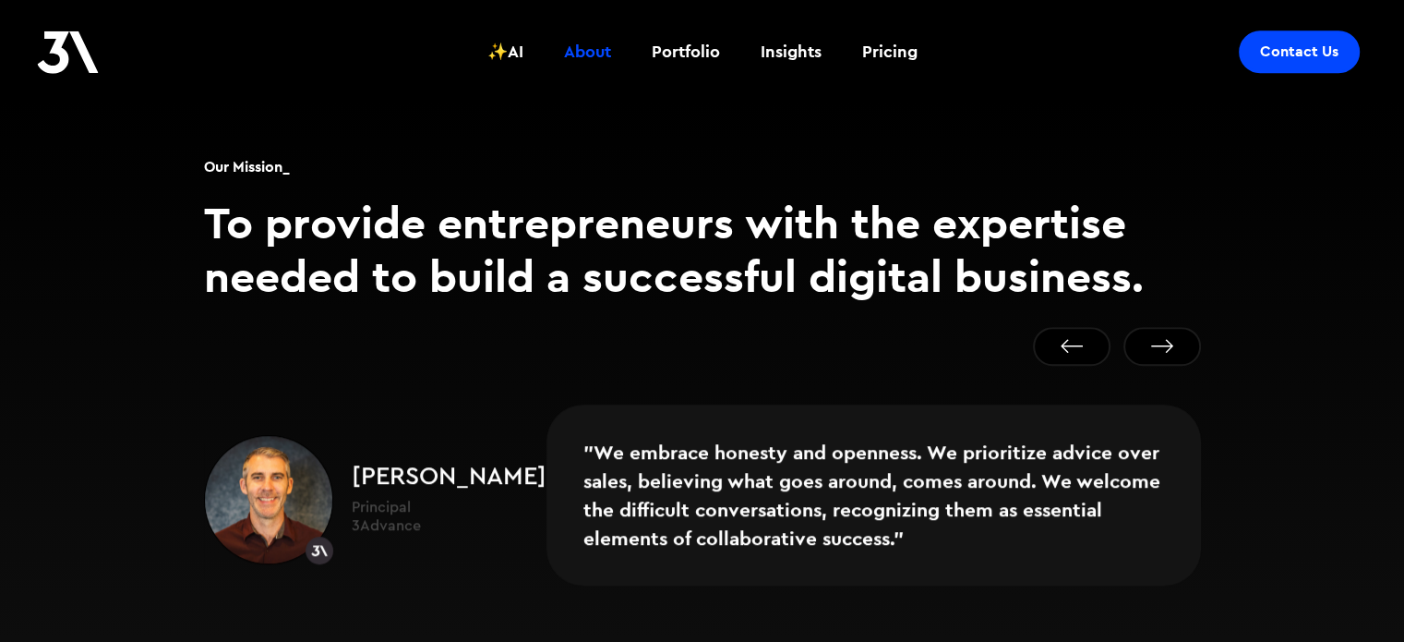
click at [1159, 327] on button "Next slide" at bounding box center [1162, 346] width 78 height 39
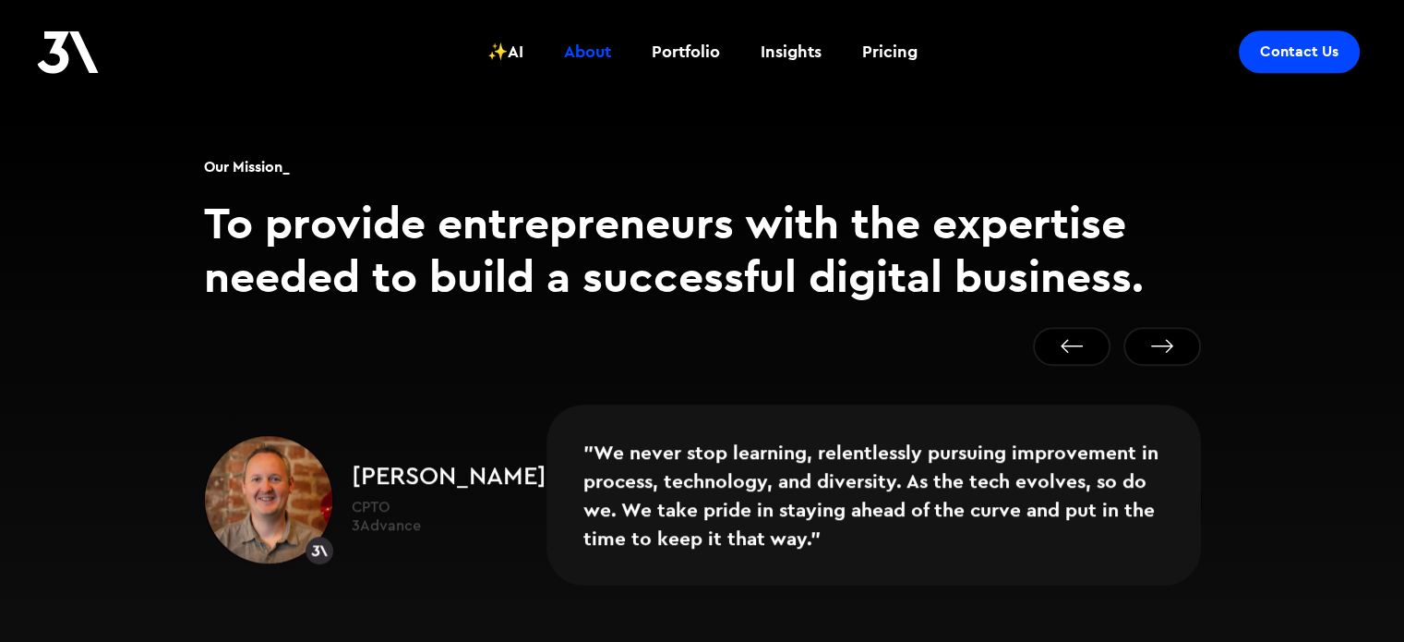
click at [1159, 327] on button "Next slide" at bounding box center [1162, 346] width 78 height 39
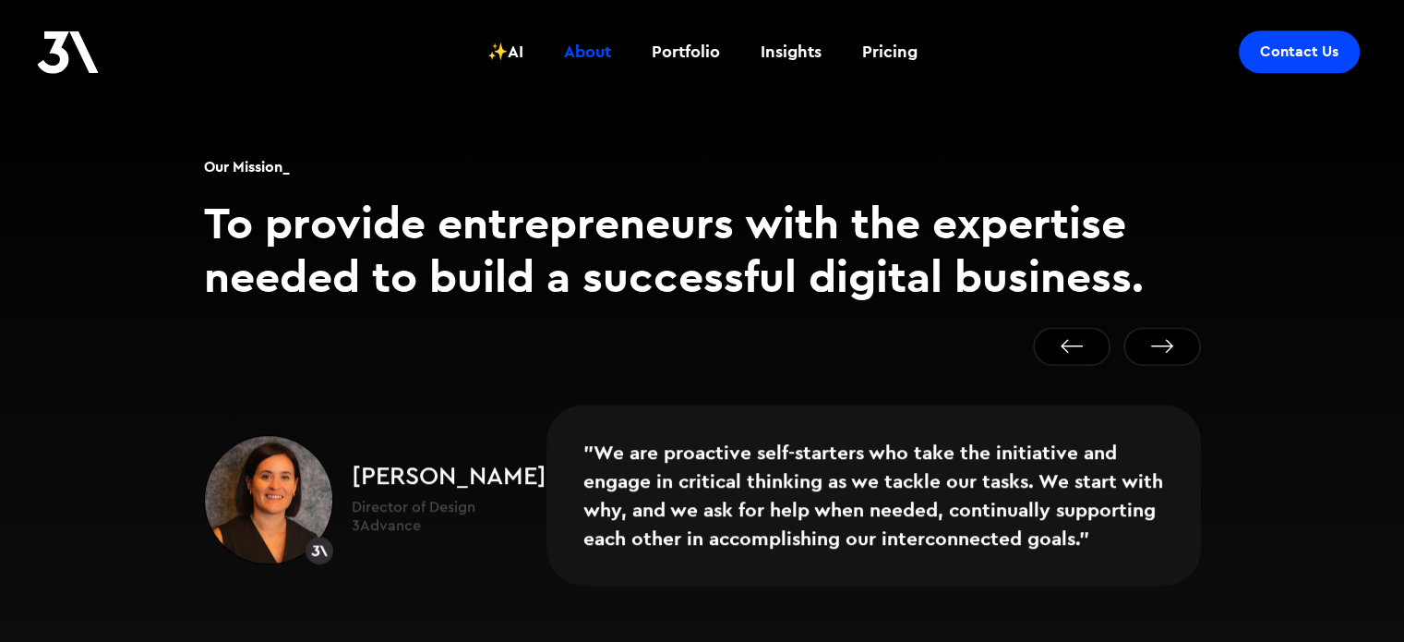
click at [1159, 327] on button "Next slide" at bounding box center [1162, 346] width 78 height 39
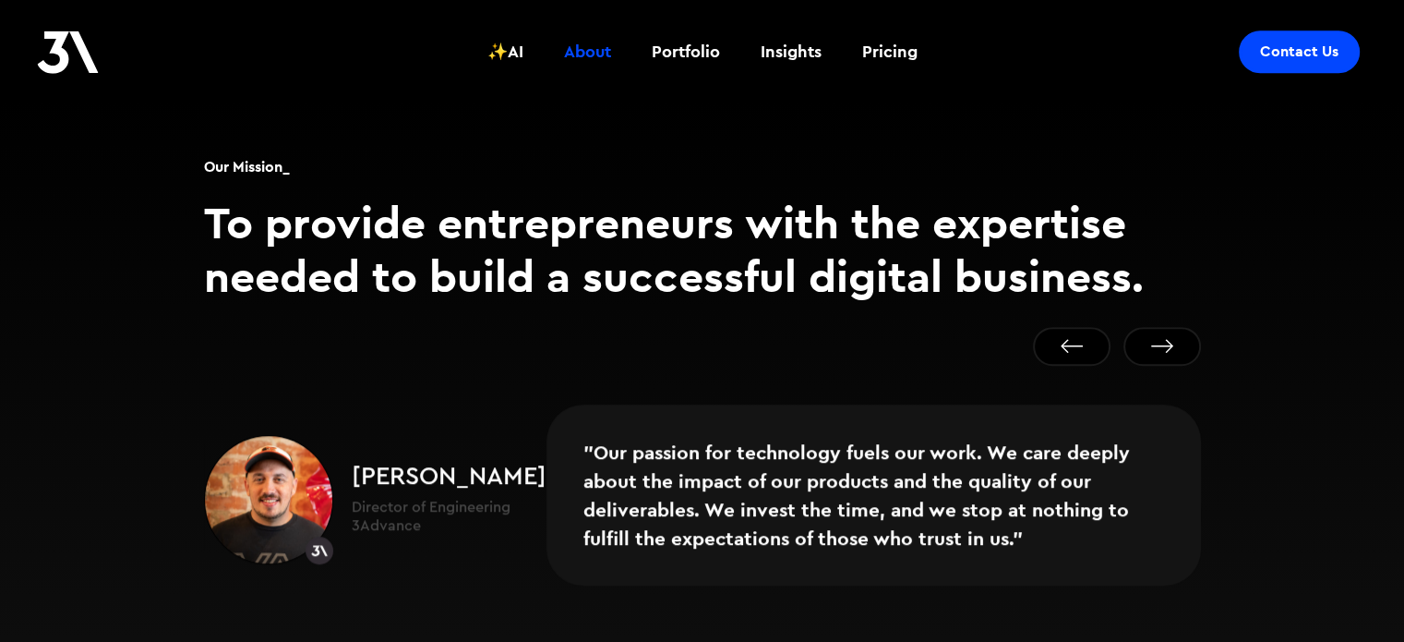
click at [1159, 327] on button "Next slide" at bounding box center [1162, 346] width 78 height 39
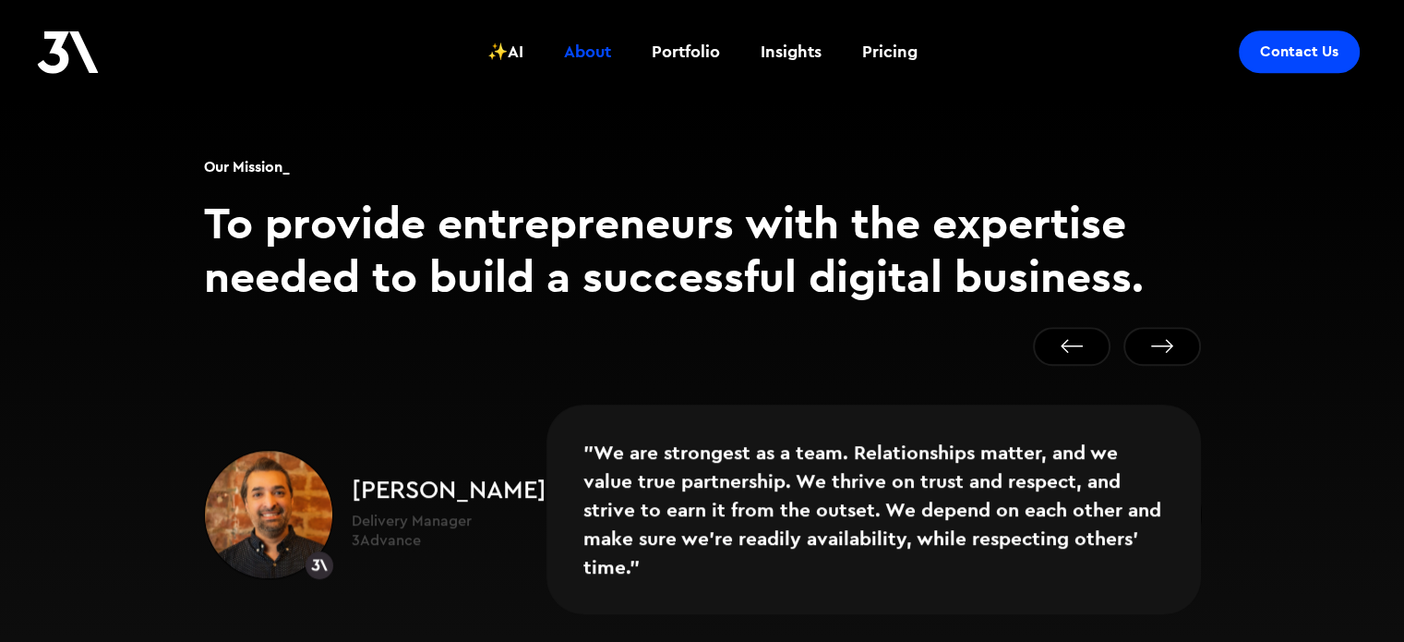
click at [1159, 327] on button "Next slide" at bounding box center [1162, 346] width 78 height 39
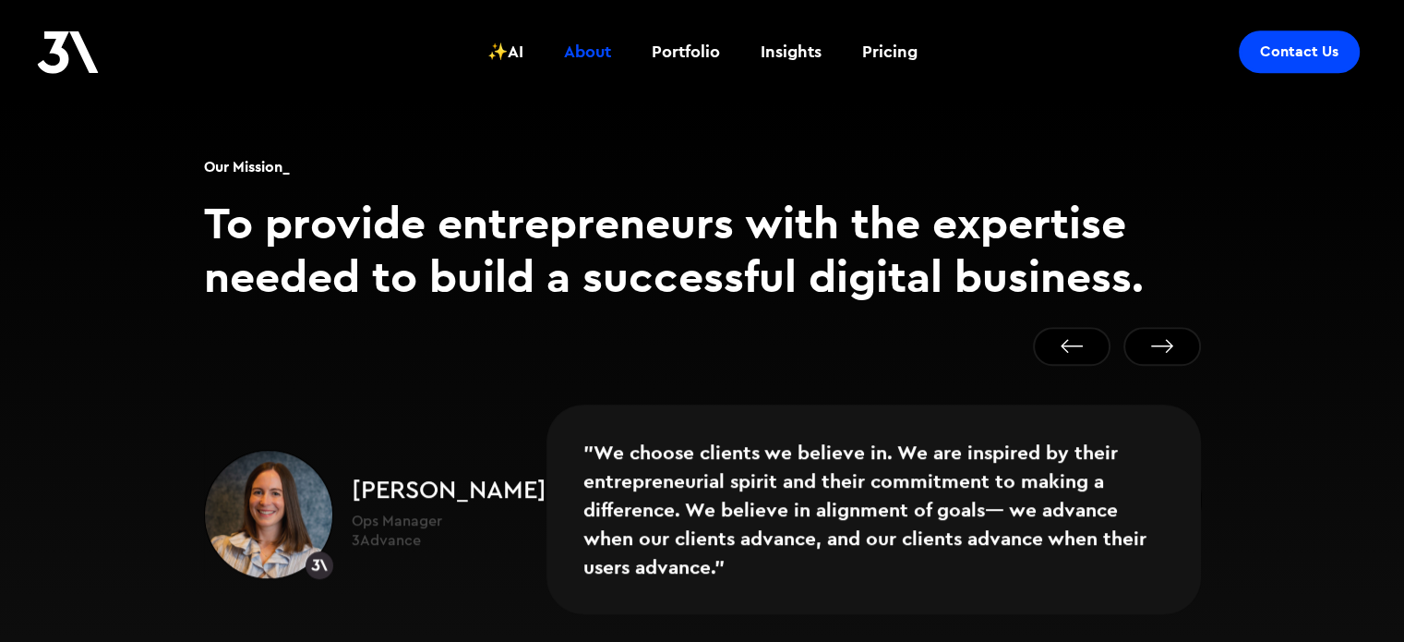
click at [1159, 327] on button "Go to first slide" at bounding box center [1162, 346] width 78 height 39
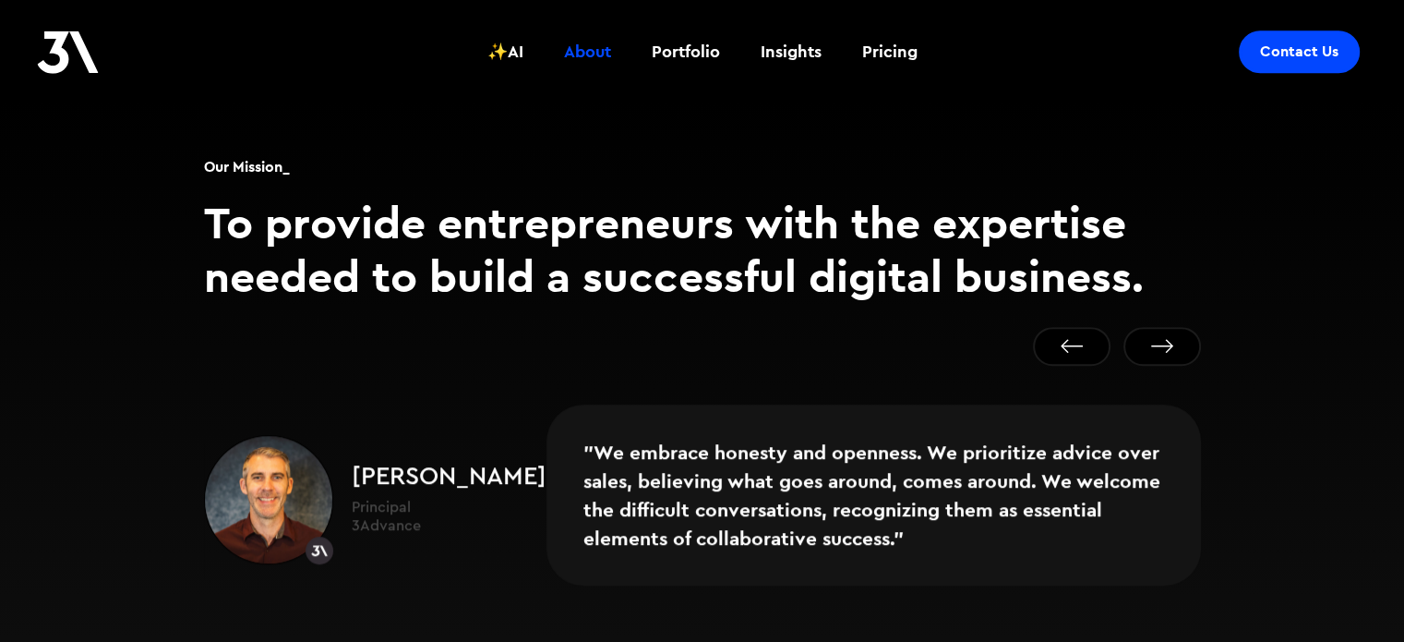
click at [1159, 327] on button "Next slide" at bounding box center [1162, 346] width 78 height 39
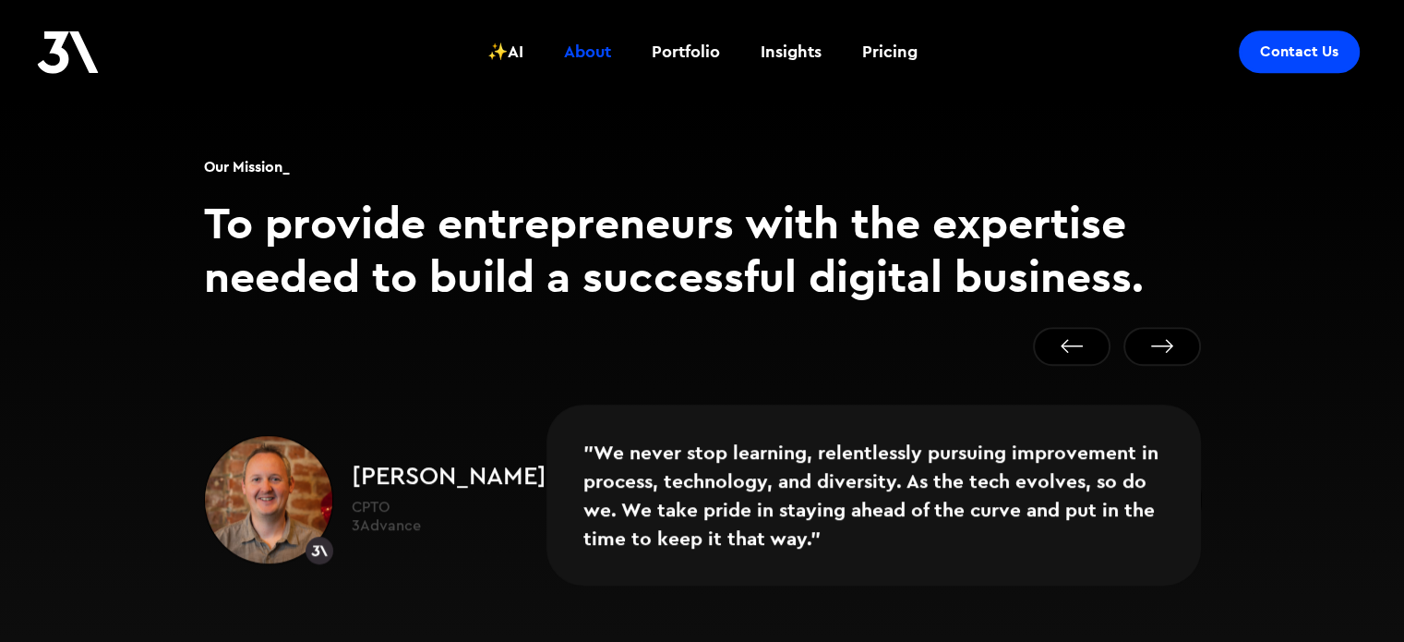
click at [668, 58] on div "Portfolio" at bounding box center [686, 52] width 68 height 24
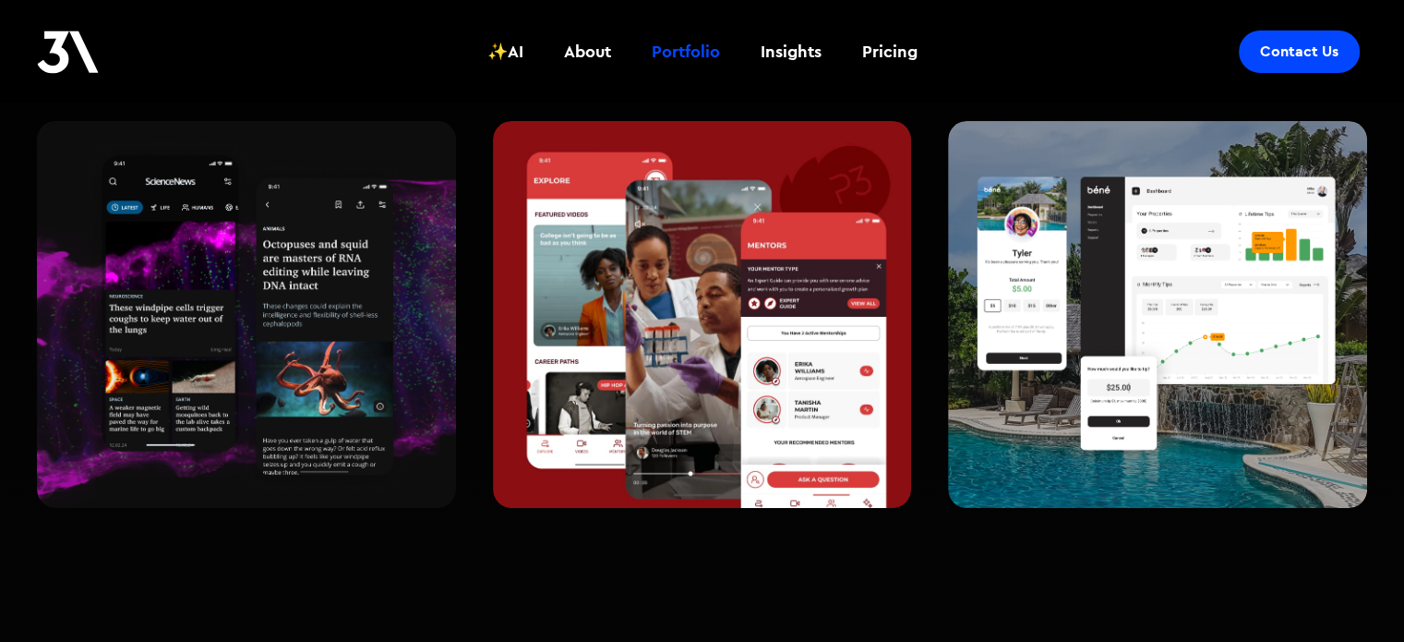
scroll to position [369, 0]
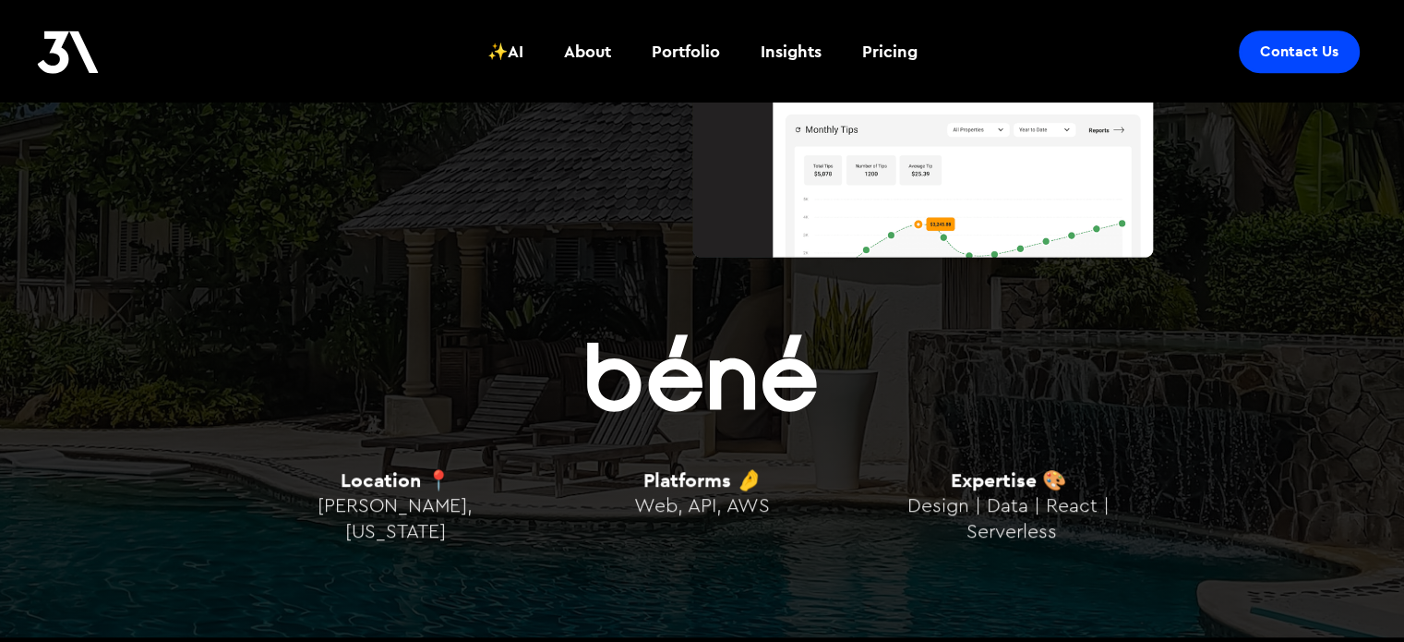
scroll to position [510, 0]
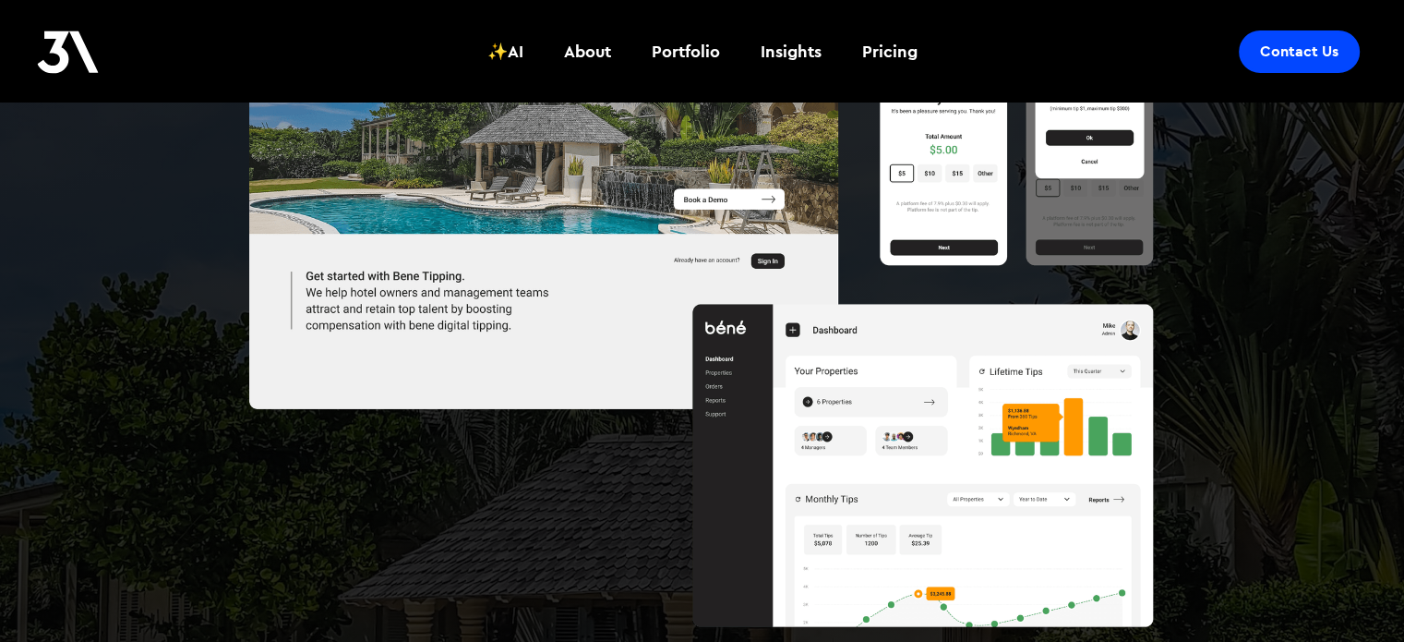
click at [814, 387] on img at bounding box center [702, 309] width 906 height 750
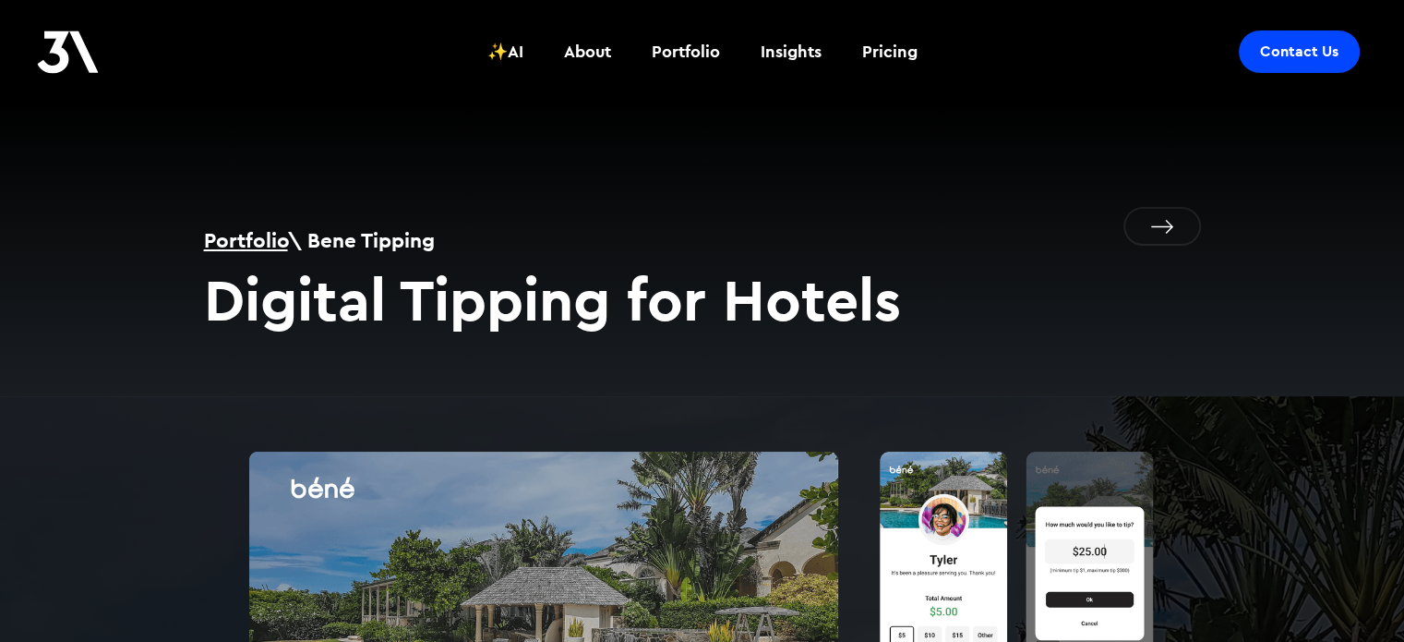
click at [1157, 220] on link at bounding box center [1162, 226] width 78 height 39
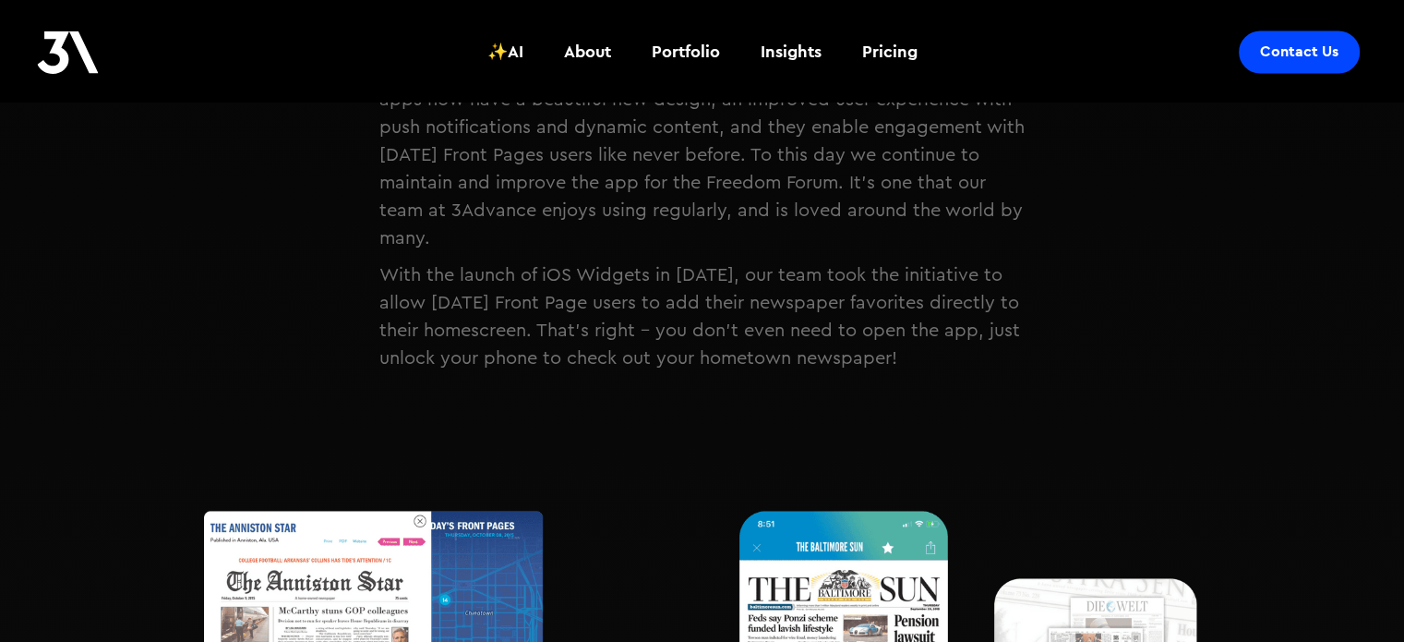
scroll to position [2769, 0]
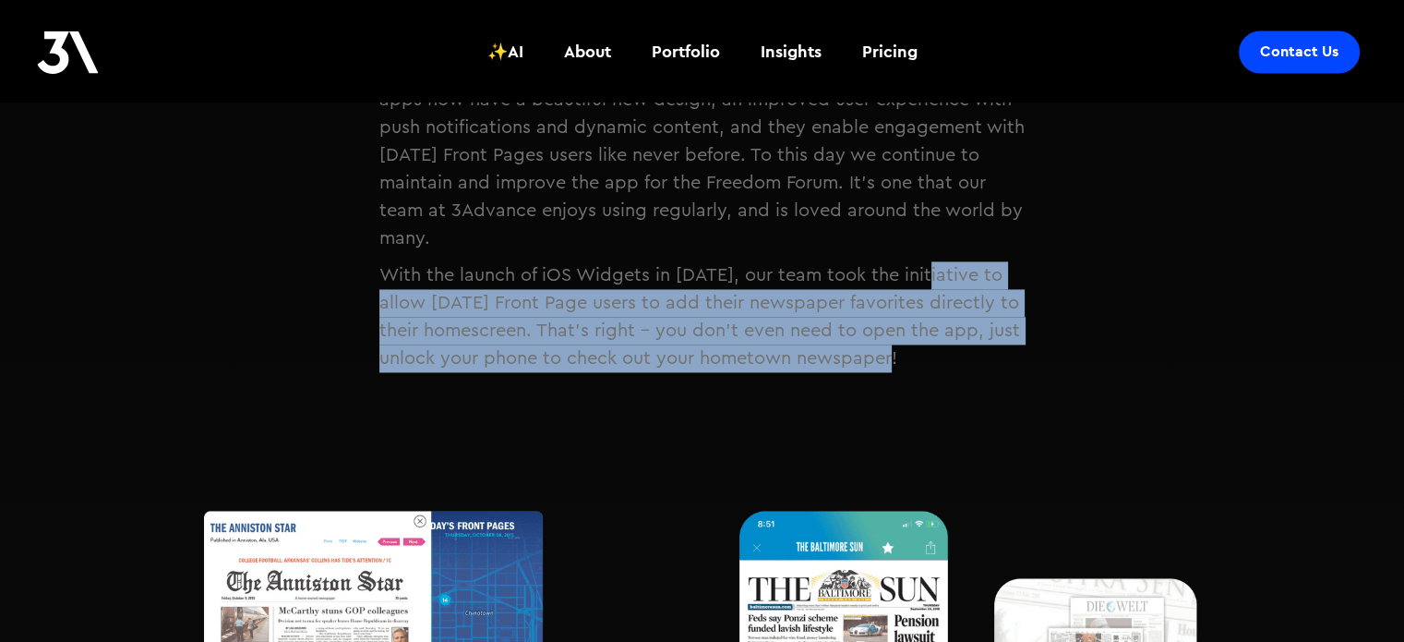
drag, startPoint x: 942, startPoint y: 325, endPoint x: 927, endPoint y: 219, distance: 107.2
click at [927, 261] on p "With the launch of iOS Widgets in [DATE], our team took the initiative to allow…" at bounding box center [702, 316] width 646 height 111
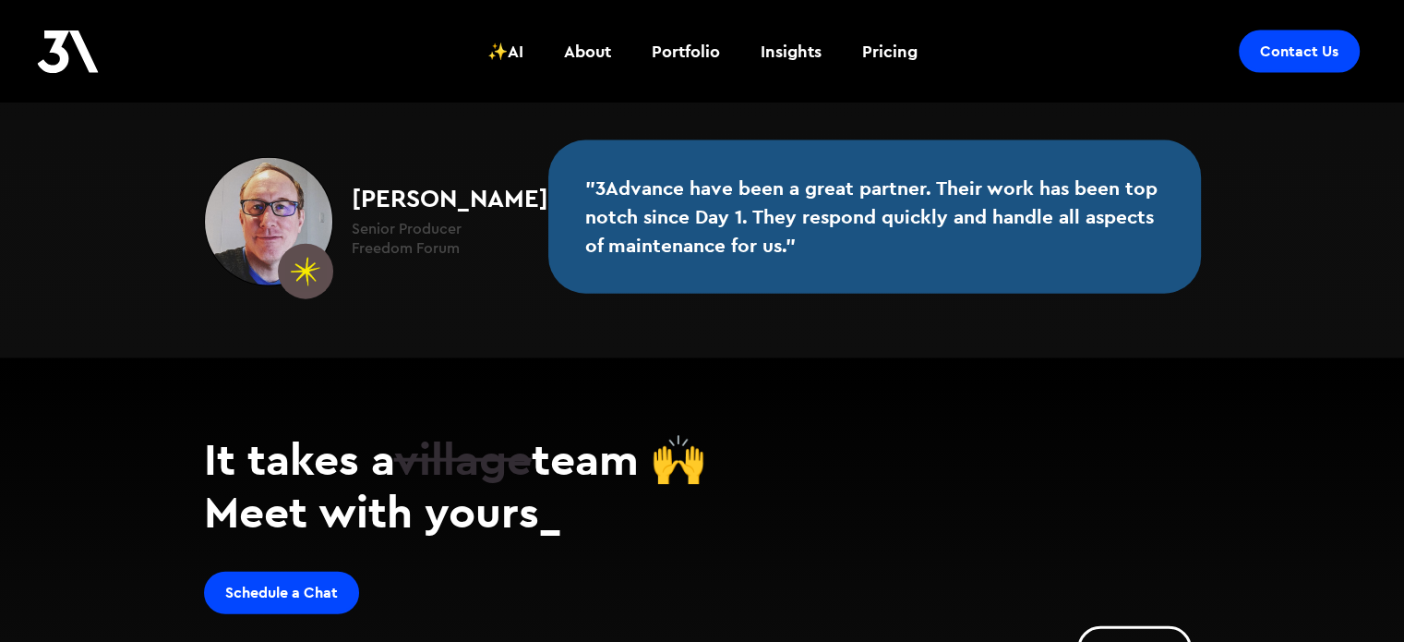
scroll to position [4246, 0]
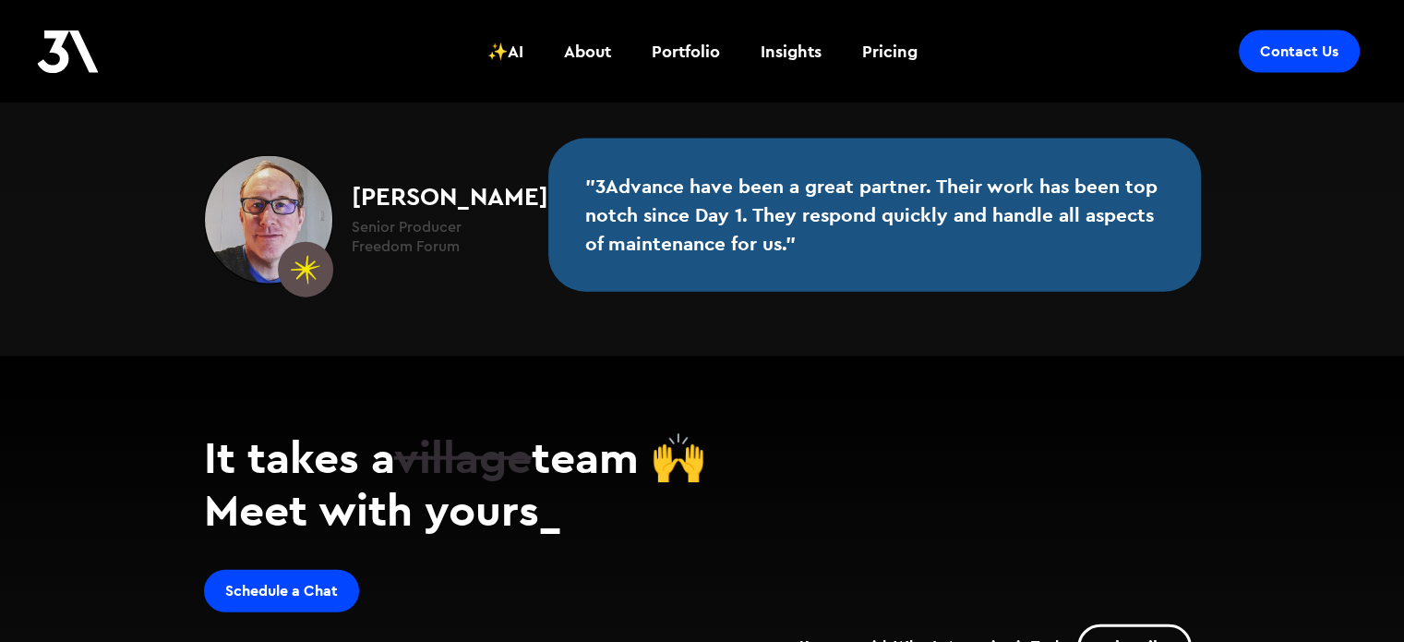
click at [277, 189] on img at bounding box center [268, 219] width 129 height 129
drag, startPoint x: 418, startPoint y: 165, endPoint x: 467, endPoint y: 171, distance: 49.2
click at [421, 180] on strong "[PERSON_NAME]" at bounding box center [450, 195] width 197 height 31
click at [500, 218] on h4 "Senior Producer" at bounding box center [450, 227] width 197 height 19
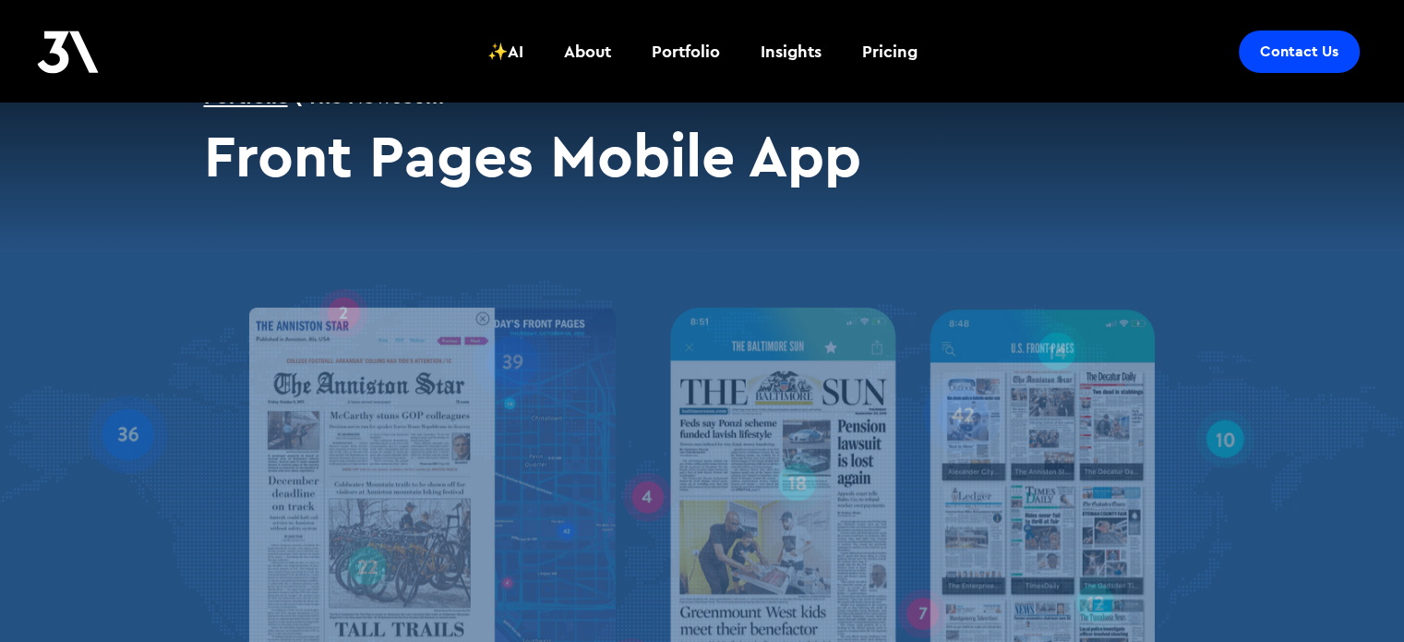
scroll to position [0, 0]
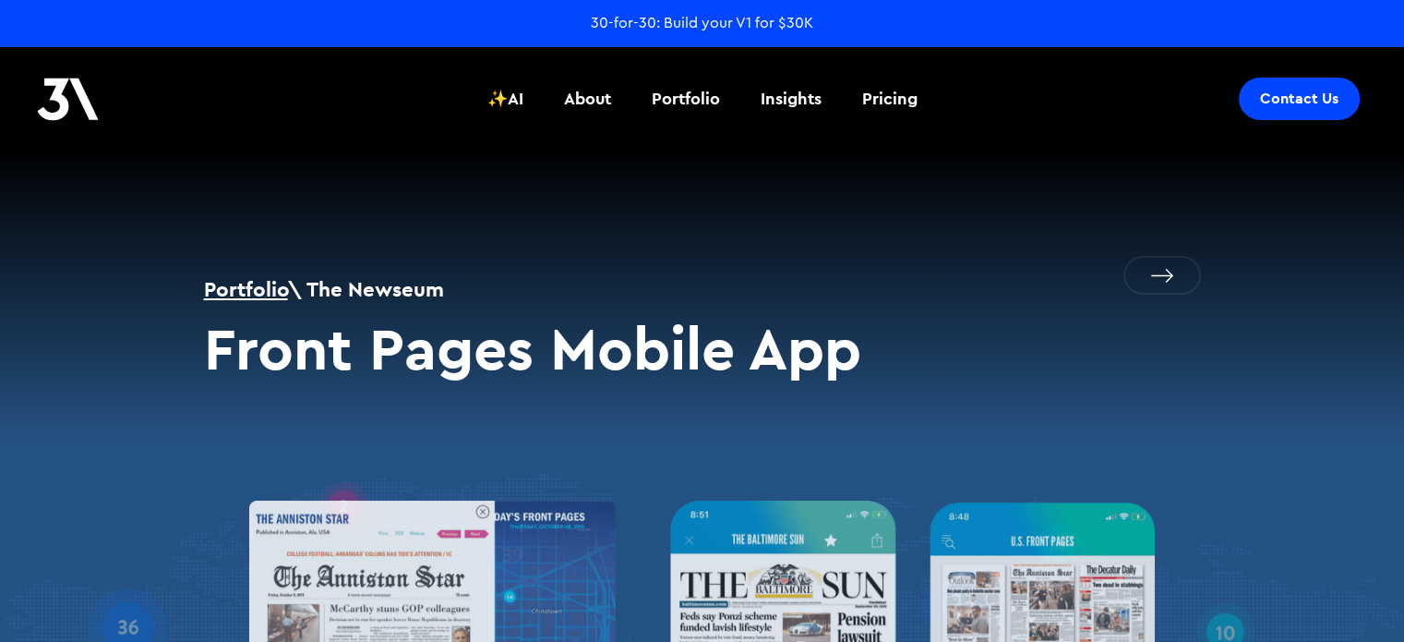
drag, startPoint x: 598, startPoint y: 254, endPoint x: 467, endPoint y: -21, distance: 304.7
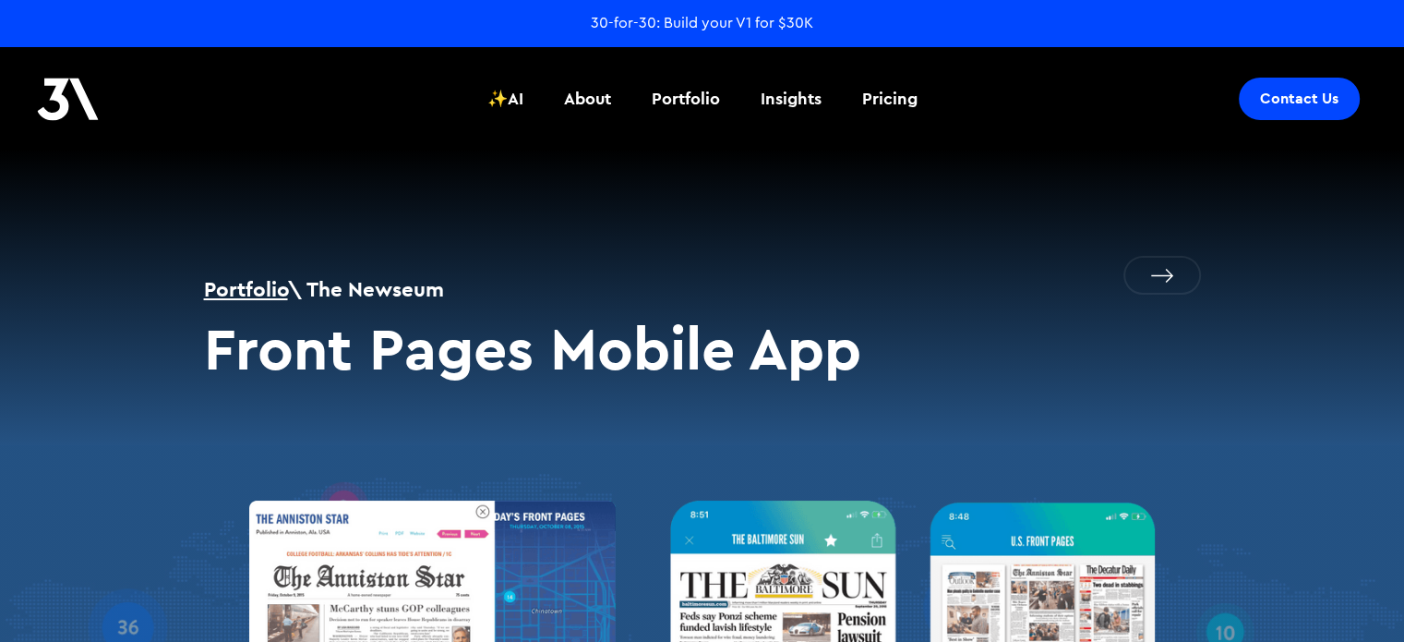
click at [1151, 278] on h1 "Portfolio \ The Newseum" at bounding box center [702, 289] width 997 height 30
click at [1171, 274] on h1 "Portfolio \ The Newseum" at bounding box center [702, 289] width 997 height 30
click at [1152, 270] on link at bounding box center [1162, 275] width 78 height 39
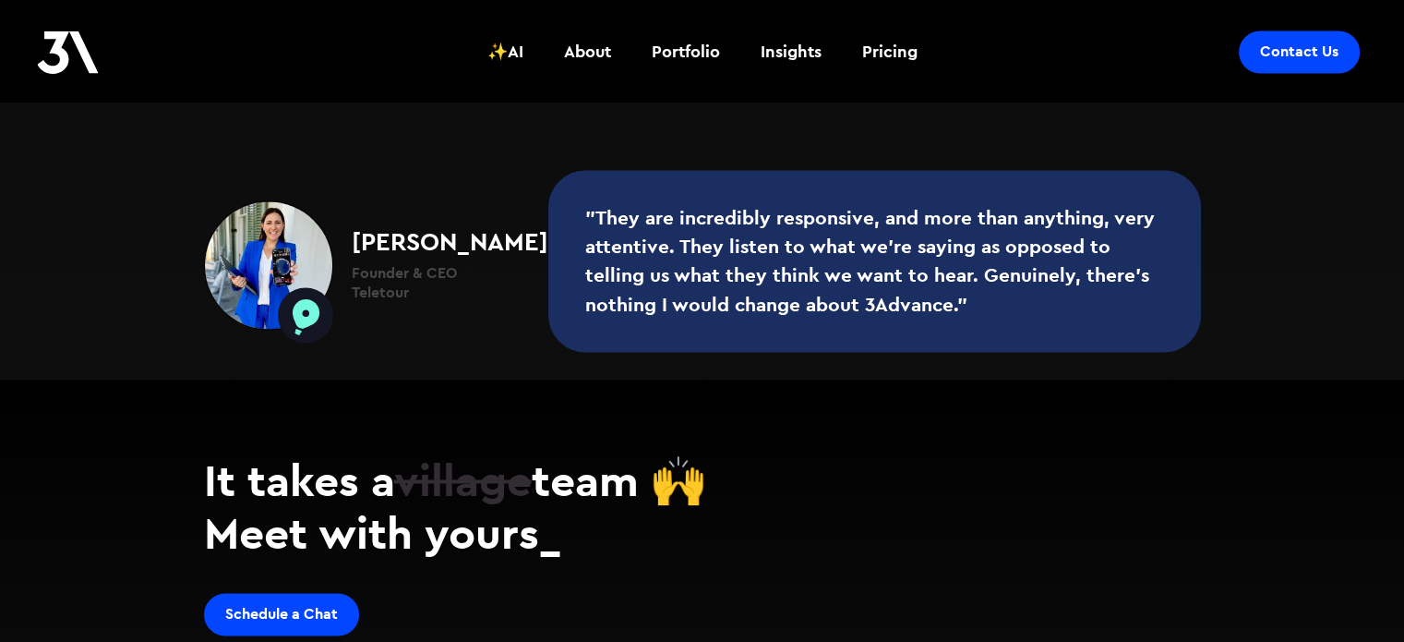
scroll to position [2769, 0]
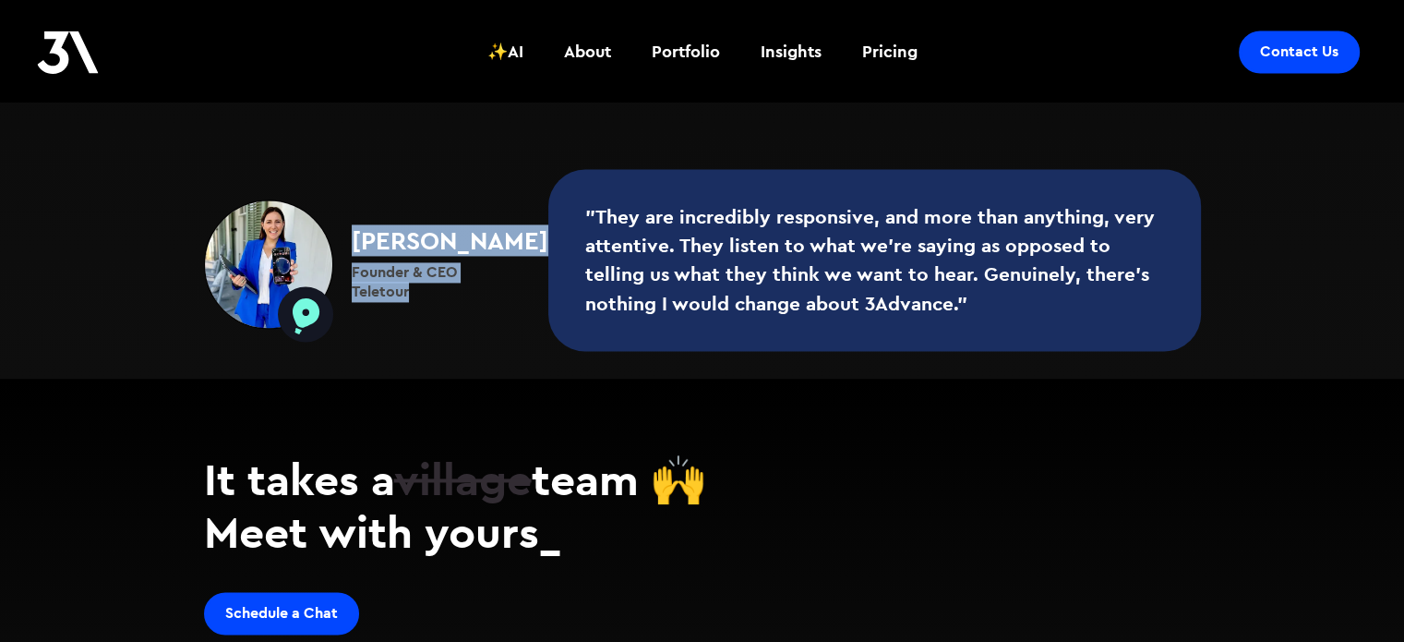
drag, startPoint x: 415, startPoint y: 301, endPoint x: 332, endPoint y: 210, distance: 123.5
click at [332, 210] on div "[PERSON_NAME] Founder & CEO Teletour" at bounding box center [376, 263] width 344 height 129
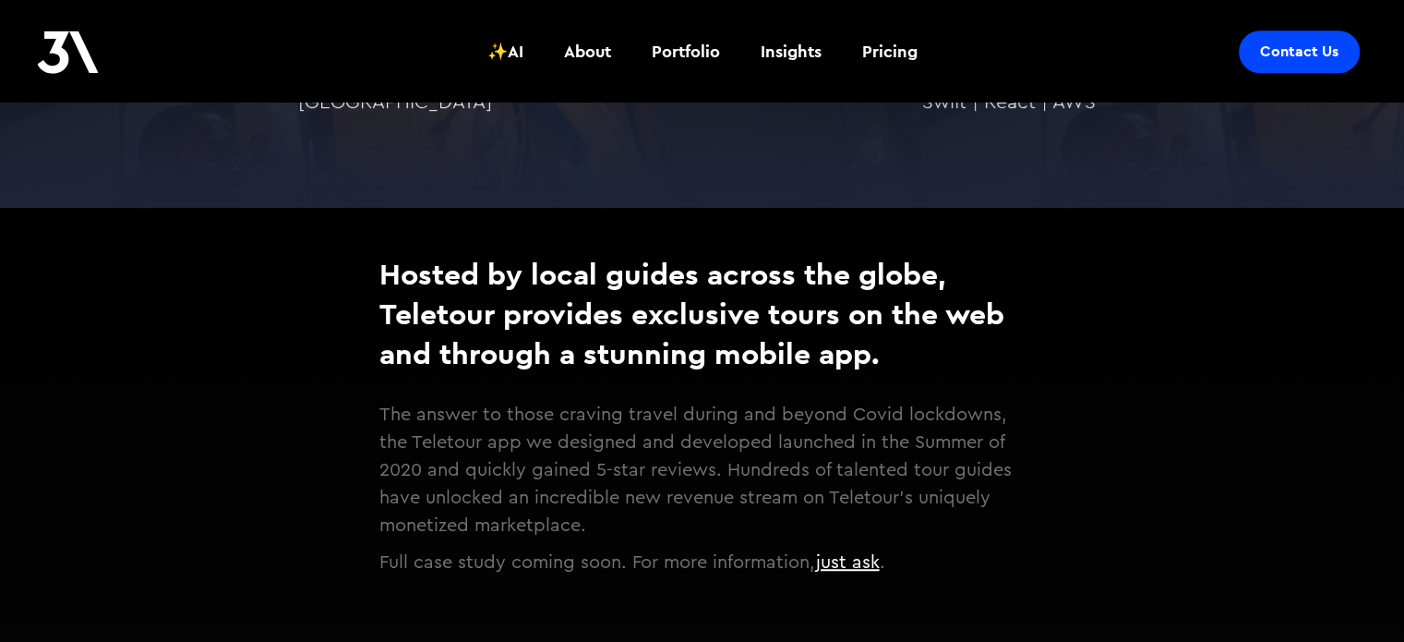
scroll to position [803, 0]
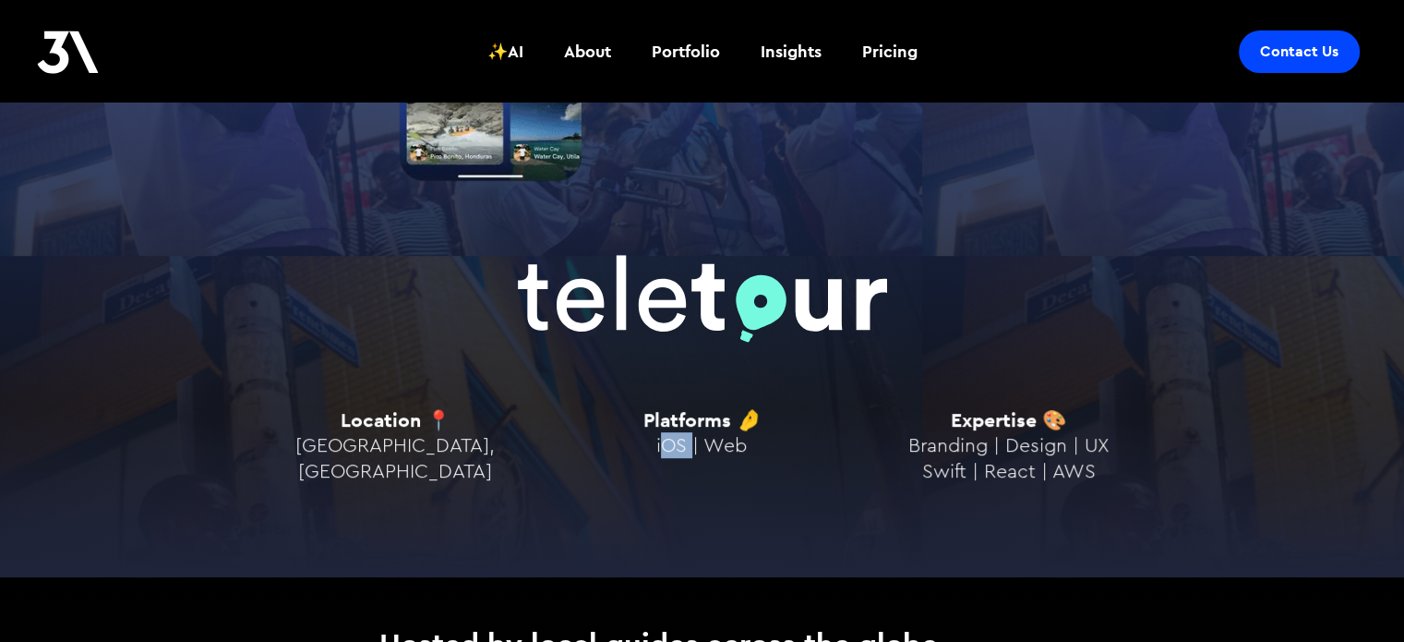
drag, startPoint x: 690, startPoint y: 446, endPoint x: 668, endPoint y: 442, distance: 22.5
click at [668, 442] on span "iOS | Web" at bounding box center [701, 445] width 90 height 19
click at [668, 438] on span "iOS | Web" at bounding box center [701, 445] width 90 height 19
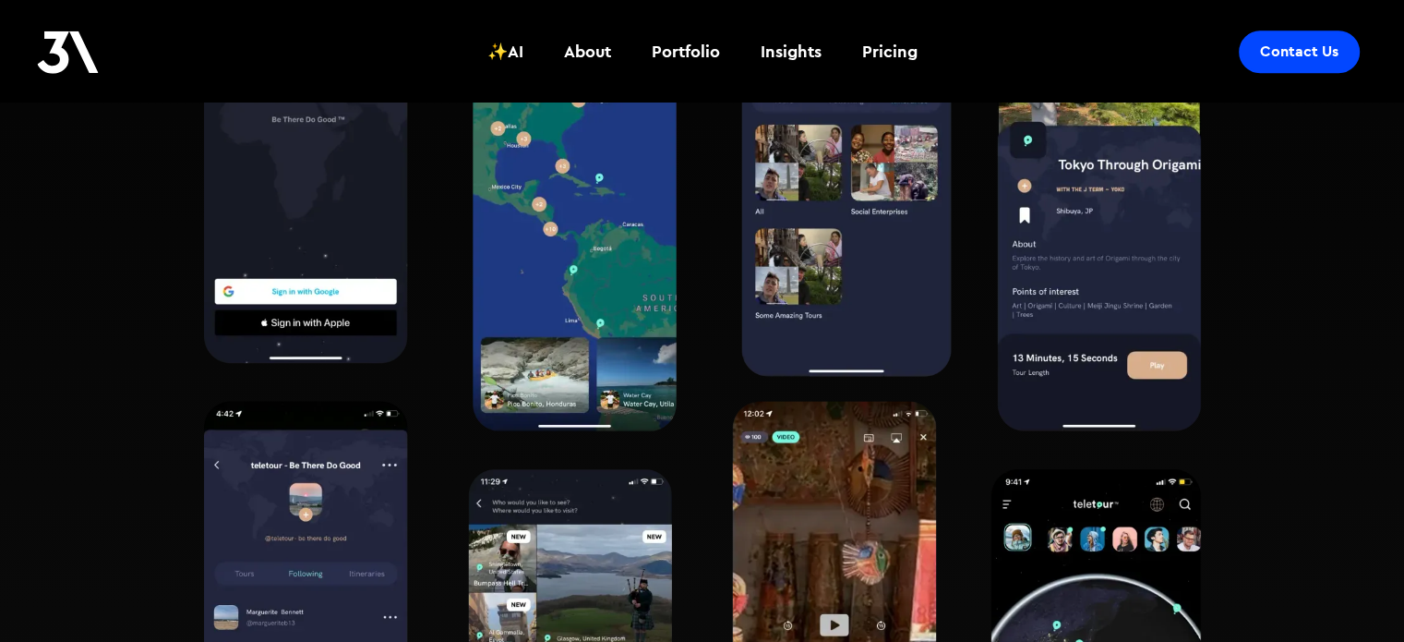
scroll to position [1911, 0]
